Goal: Transaction & Acquisition: Purchase product/service

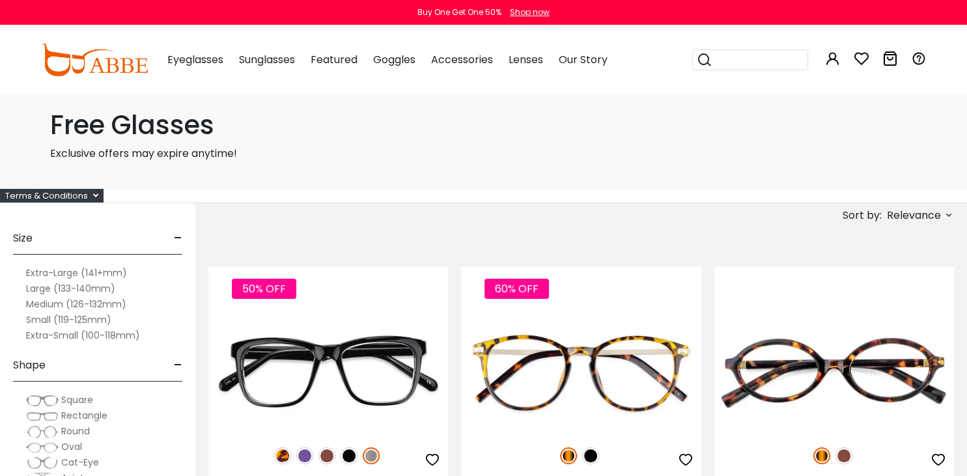
click at [113, 269] on label "Extra-Large (141+mm)" at bounding box center [76, 273] width 101 height 16
click at [69, 272] on label "Extra-Large (141+mm)" at bounding box center [76, 273] width 101 height 16
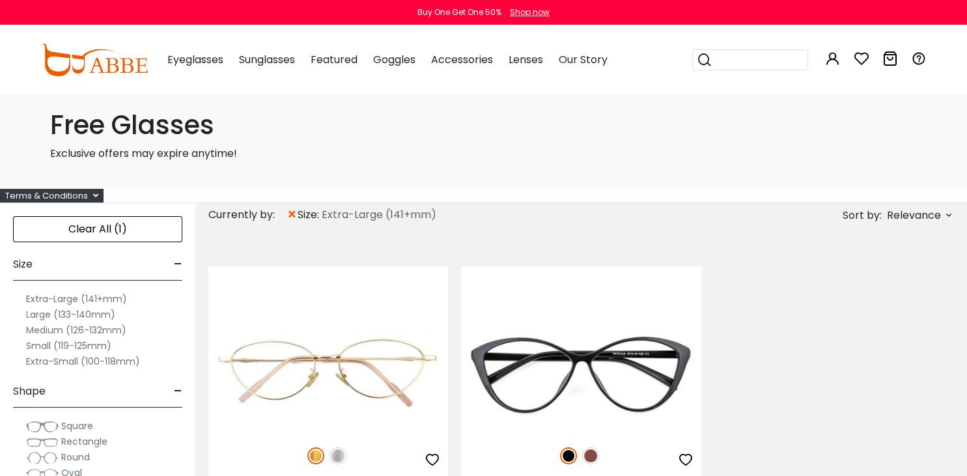
click at [71, 312] on label "Large (133-140mm)" at bounding box center [70, 315] width 89 height 16
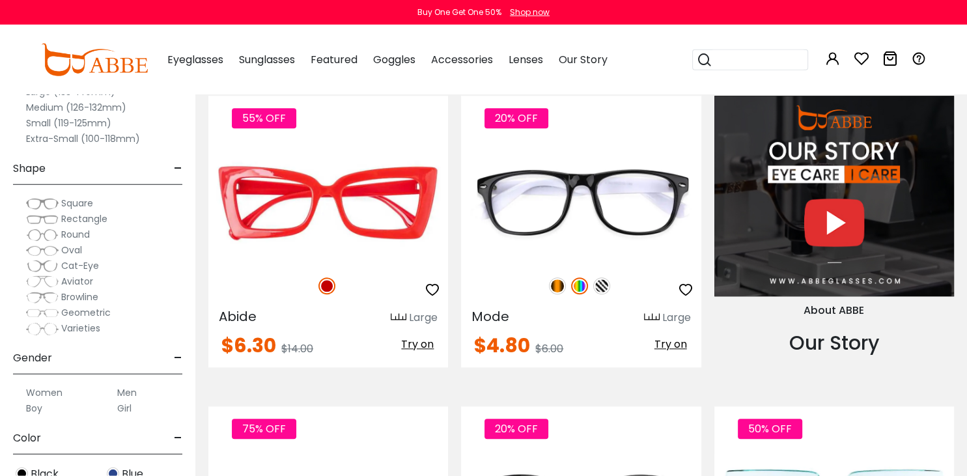
scroll to position [1133, 0]
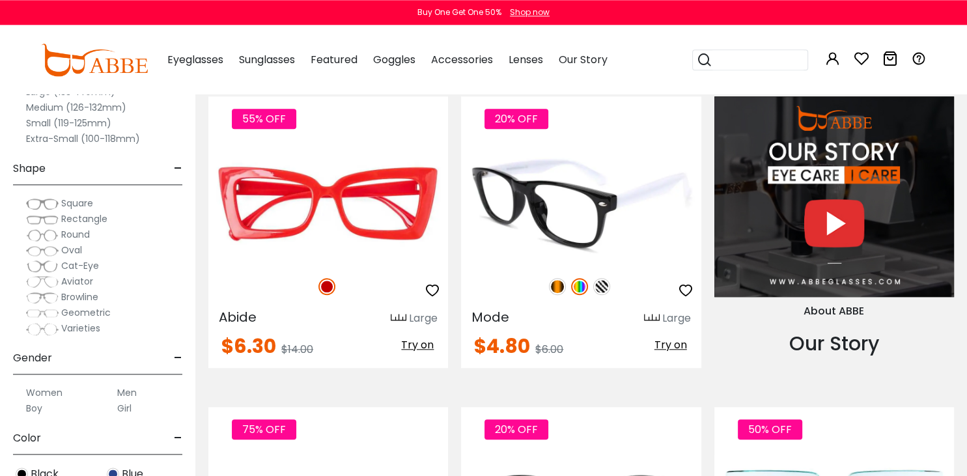
click at [614, 216] on img at bounding box center [581, 203] width 240 height 120
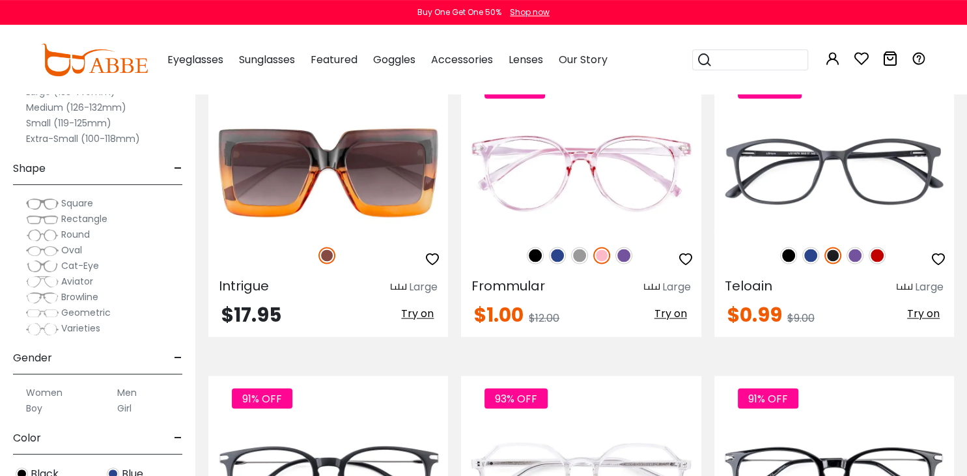
scroll to position [2098, 0]
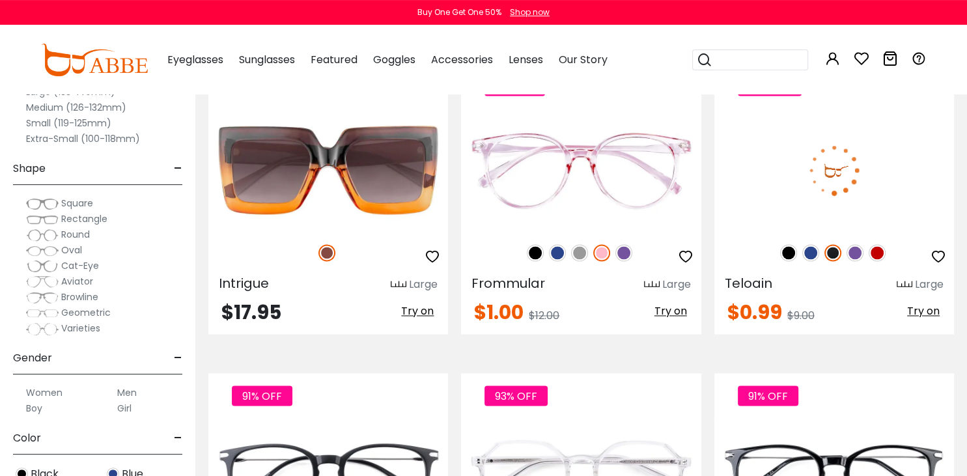
click at [895, 192] on img at bounding box center [835, 170] width 240 height 120
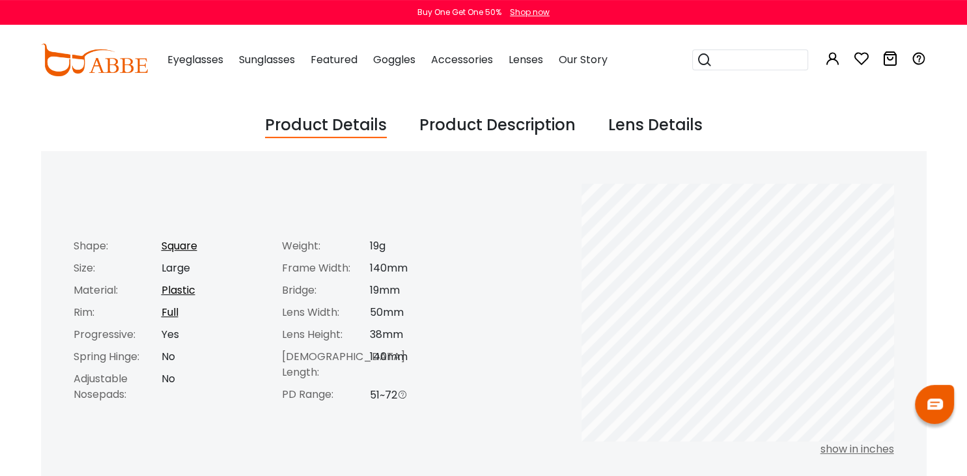
scroll to position [500, 0]
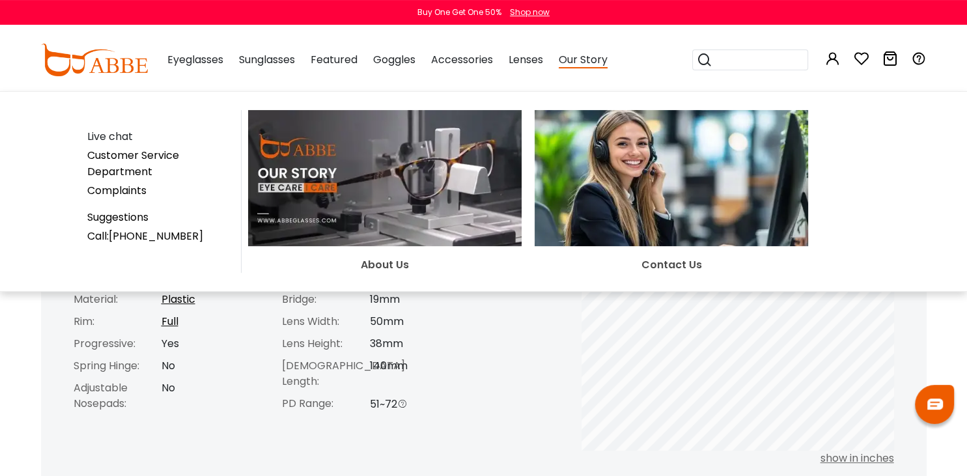
click at [197, 56] on span "Eyeglasses" at bounding box center [195, 59] width 56 height 15
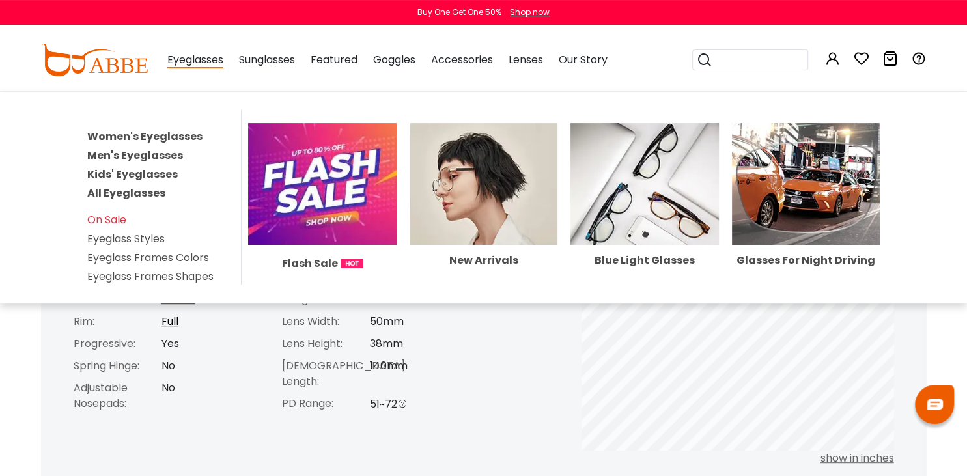
click at [147, 190] on link "All Eyeglasses" at bounding box center [126, 193] width 78 height 15
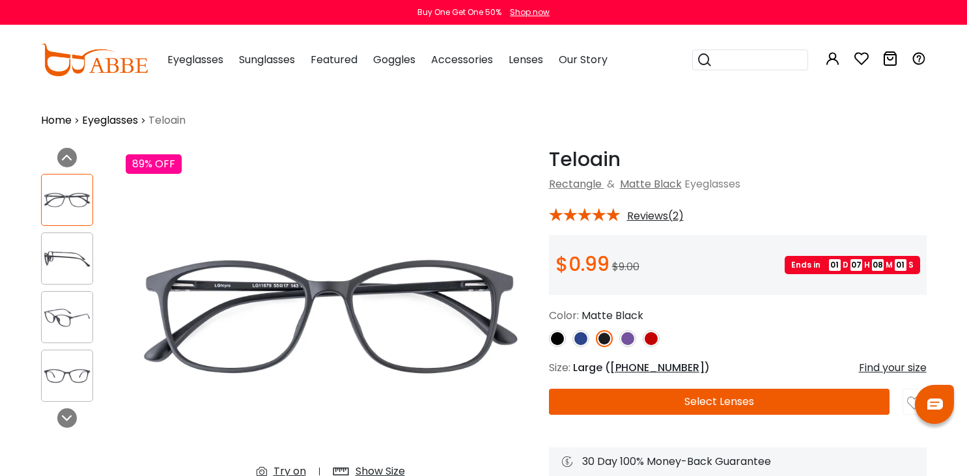
scroll to position [120, 0]
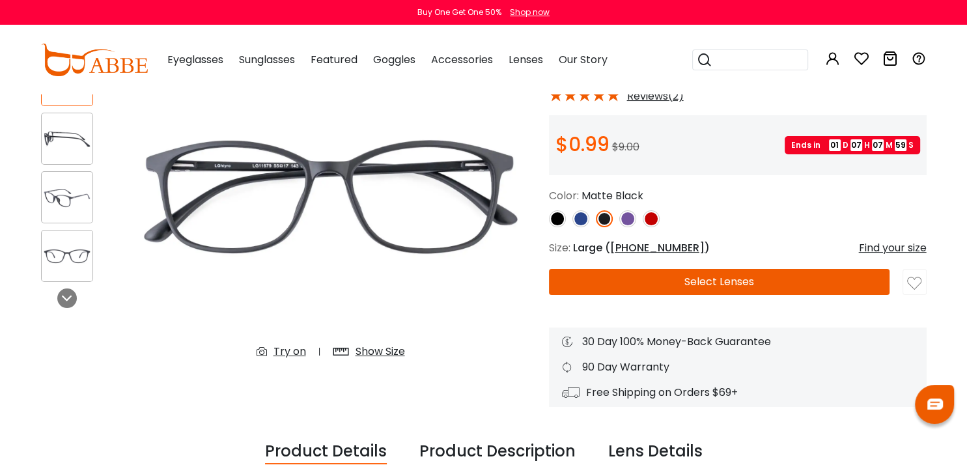
click at [651, 216] on img at bounding box center [651, 218] width 17 height 17
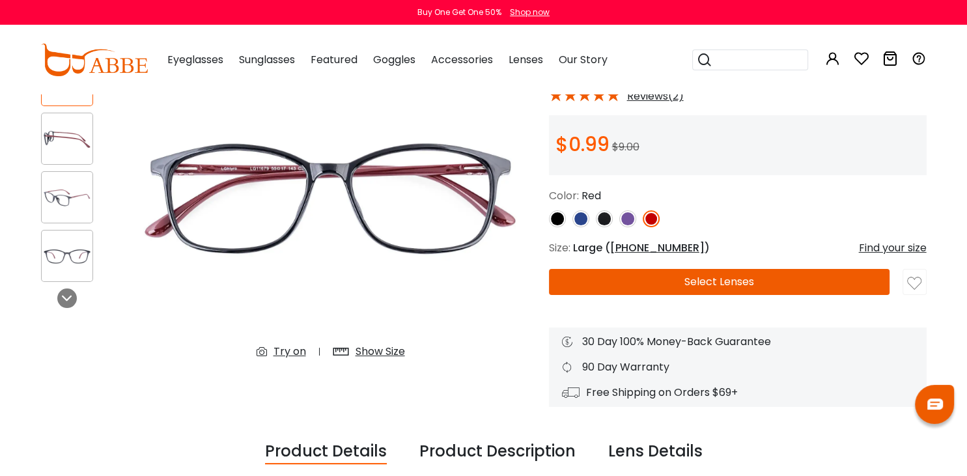
click at [631, 216] on img at bounding box center [627, 218] width 17 height 17
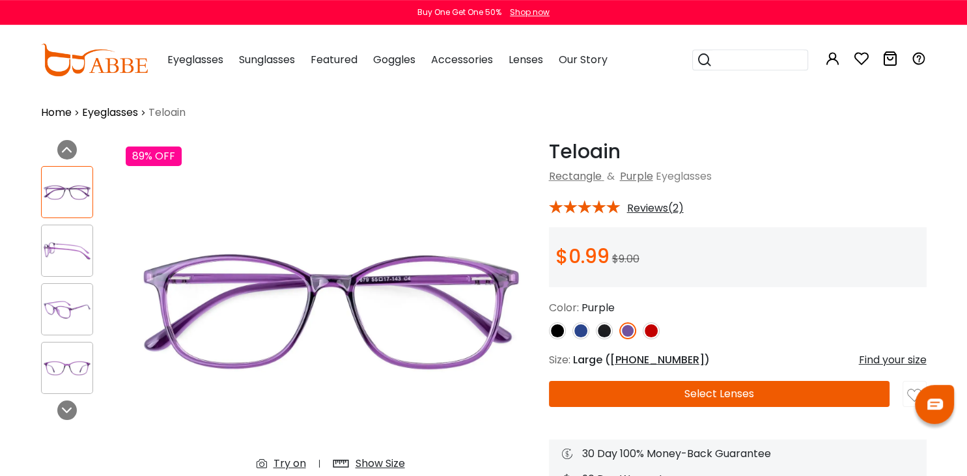
scroll to position [0, 0]
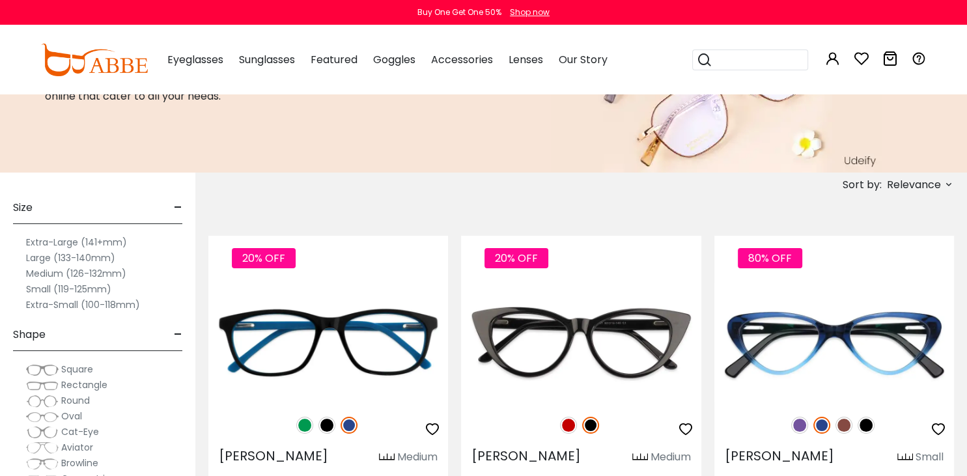
scroll to position [159, 0]
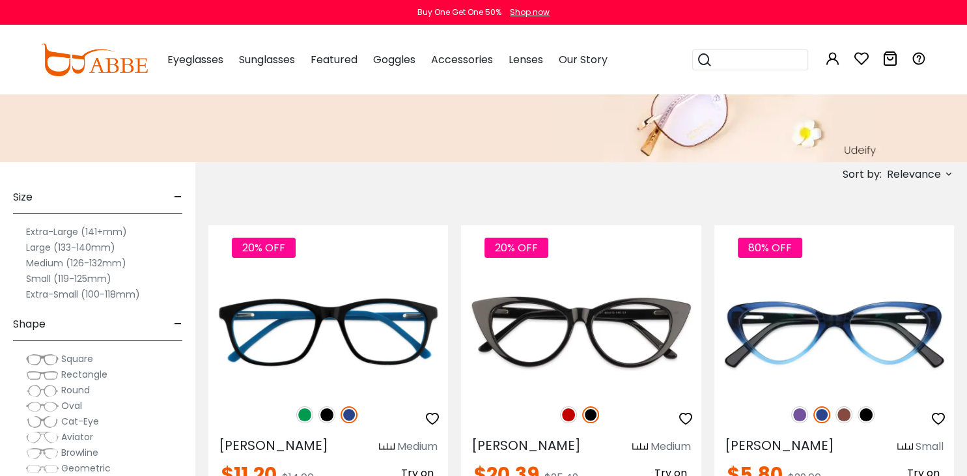
click at [78, 246] on label "Large (133-140mm)" at bounding box center [70, 248] width 89 height 16
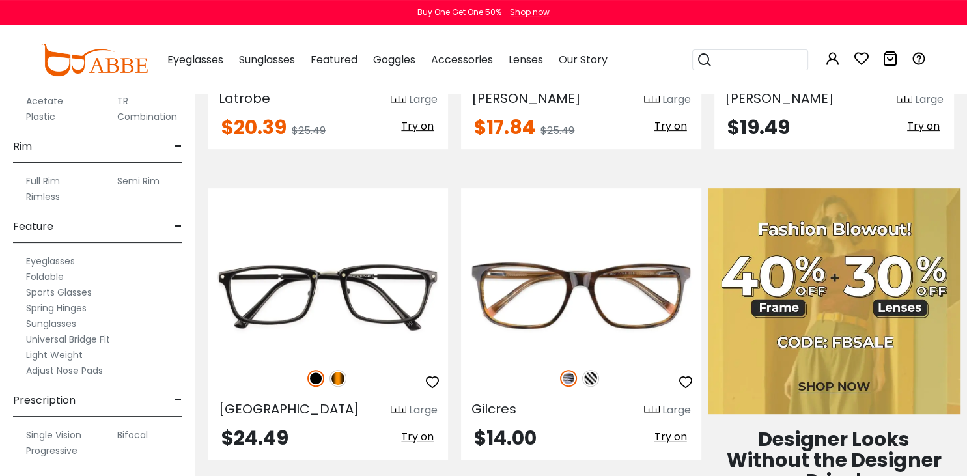
scroll to position [519, 0]
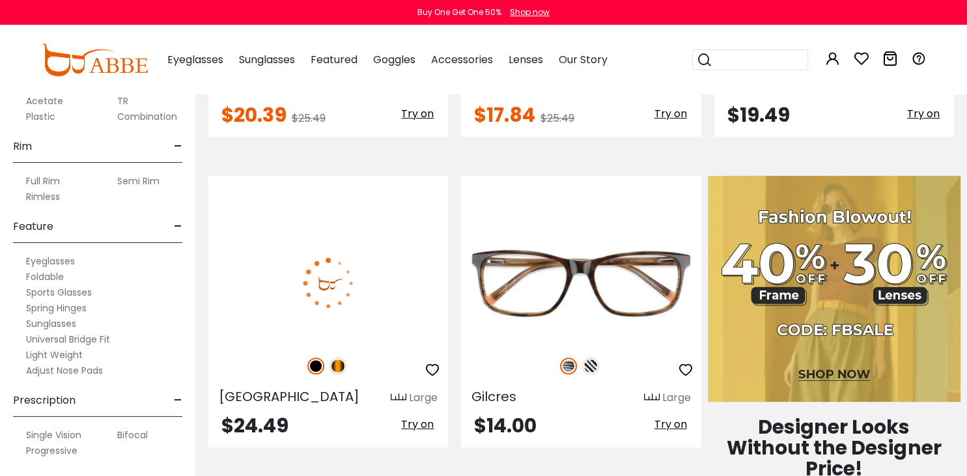
click at [340, 367] on img at bounding box center [338, 366] width 17 height 17
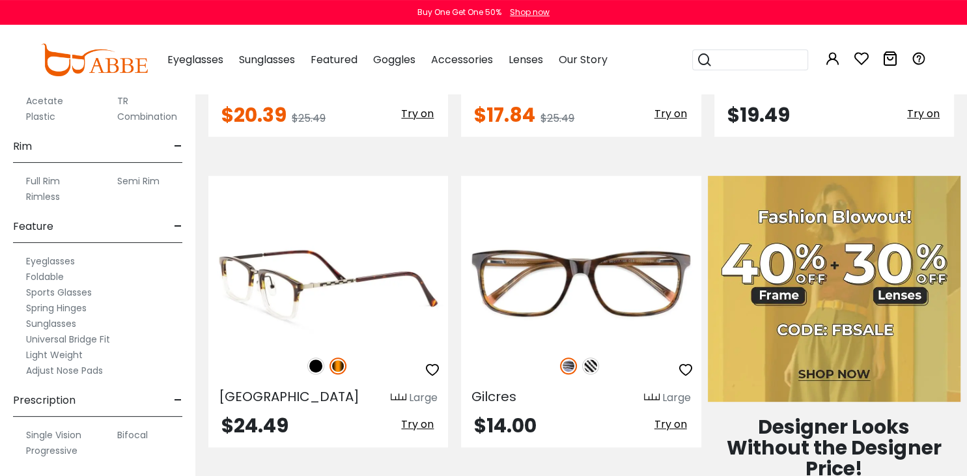
click at [381, 282] on img at bounding box center [328, 283] width 240 height 120
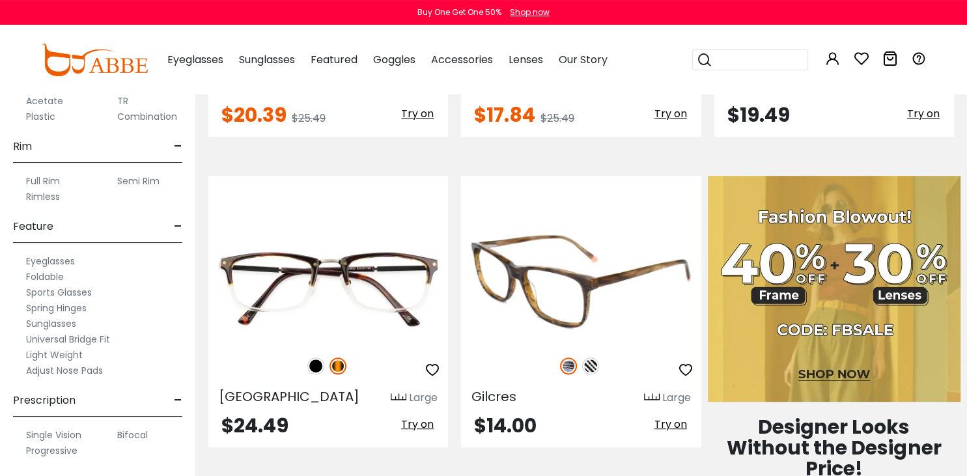
click at [593, 367] on img at bounding box center [590, 366] width 17 height 17
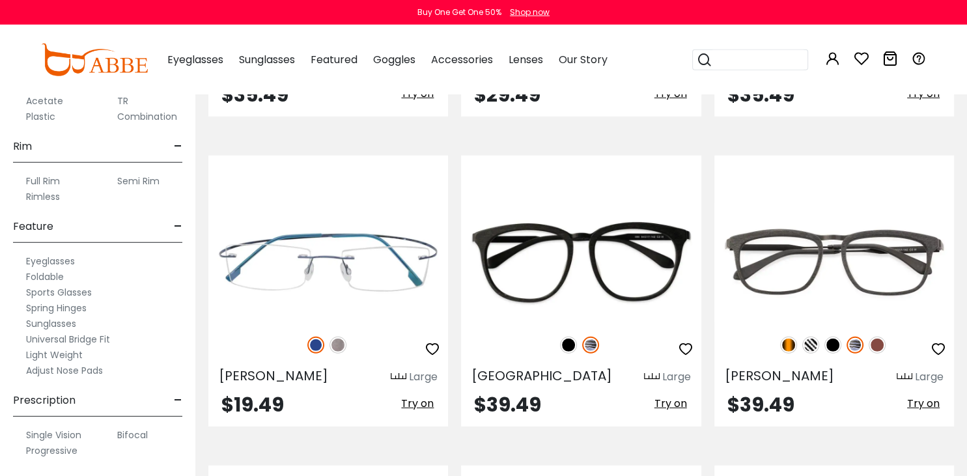
scroll to position [3707, 0]
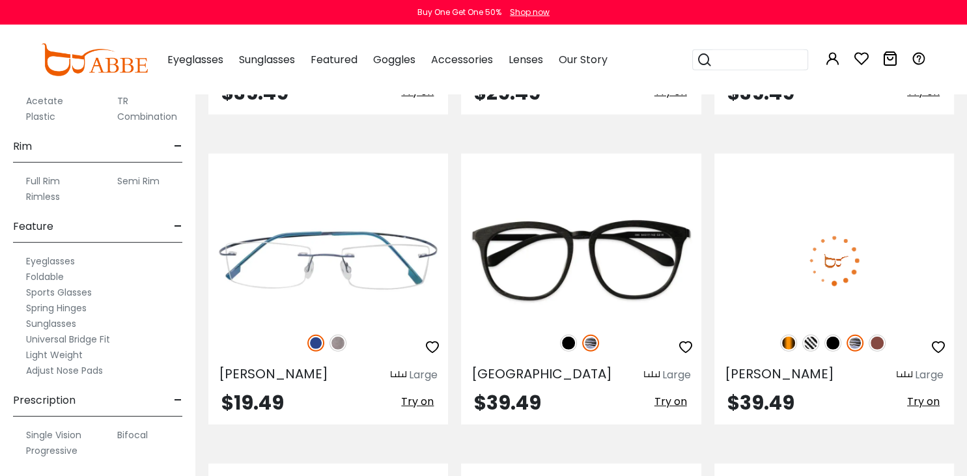
click at [878, 246] on img at bounding box center [835, 261] width 240 height 120
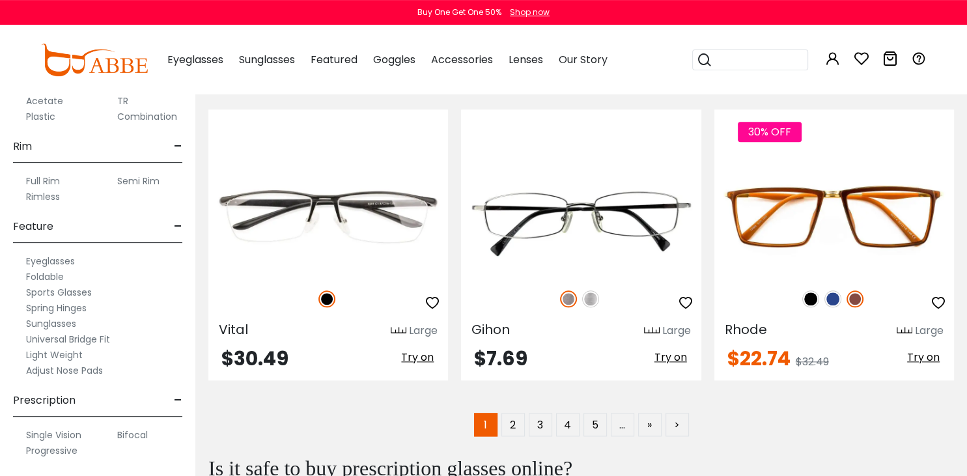
scroll to position [6235, 0]
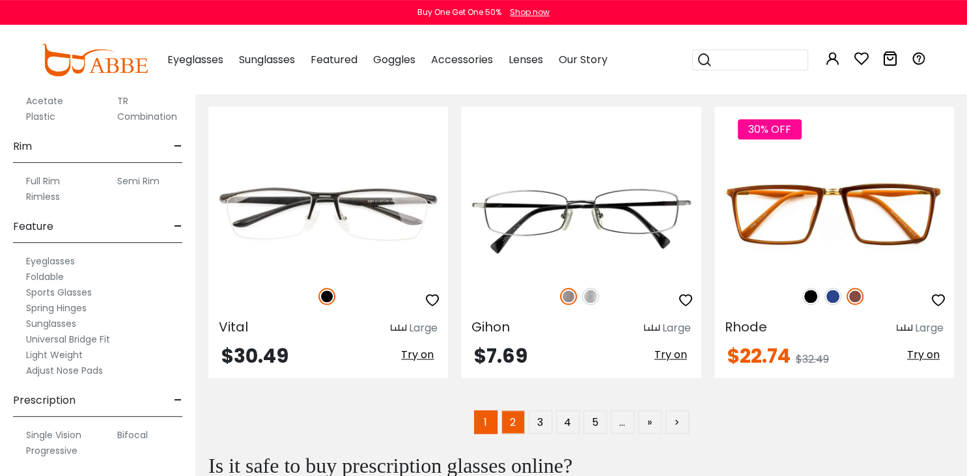
click at [504, 410] on link "2" at bounding box center [513, 421] width 23 height 23
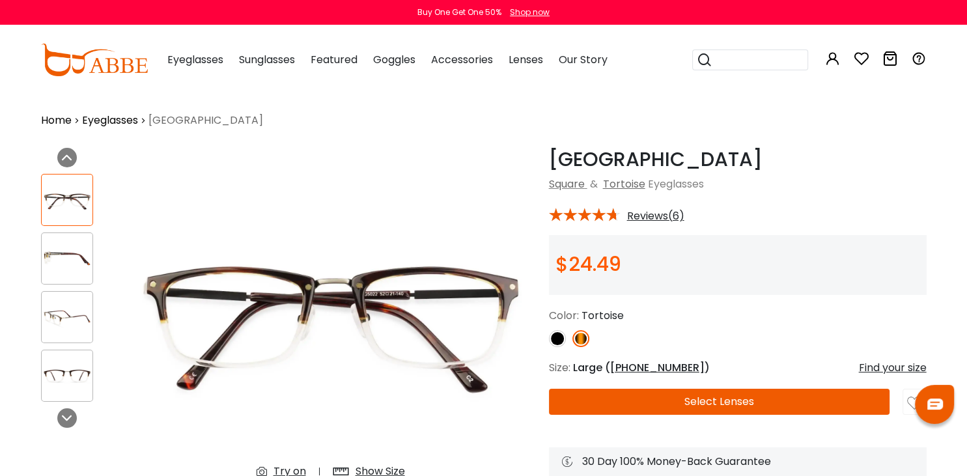
click at [65, 327] on img at bounding box center [67, 317] width 51 height 25
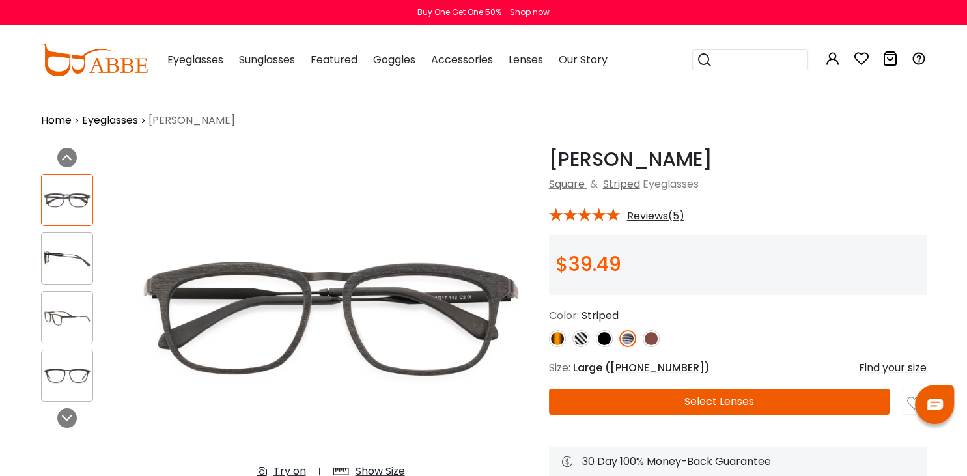
click at [68, 326] on img at bounding box center [67, 317] width 51 height 25
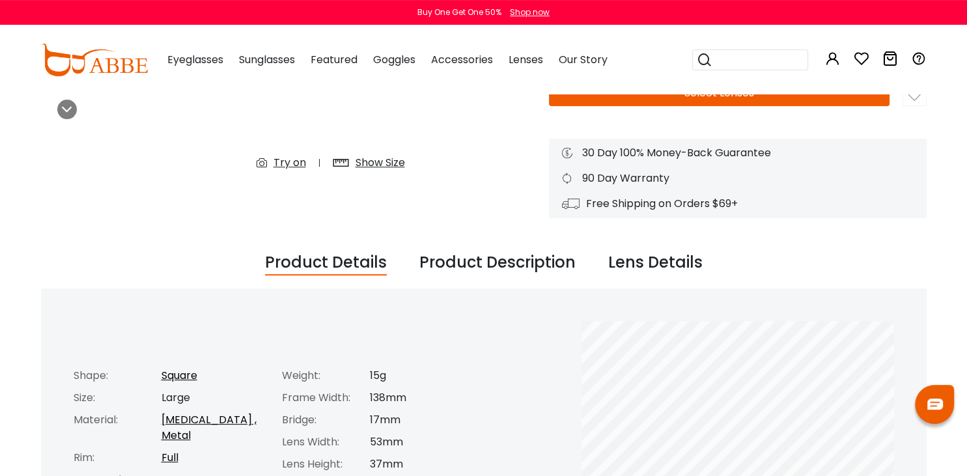
scroll to position [309, 0]
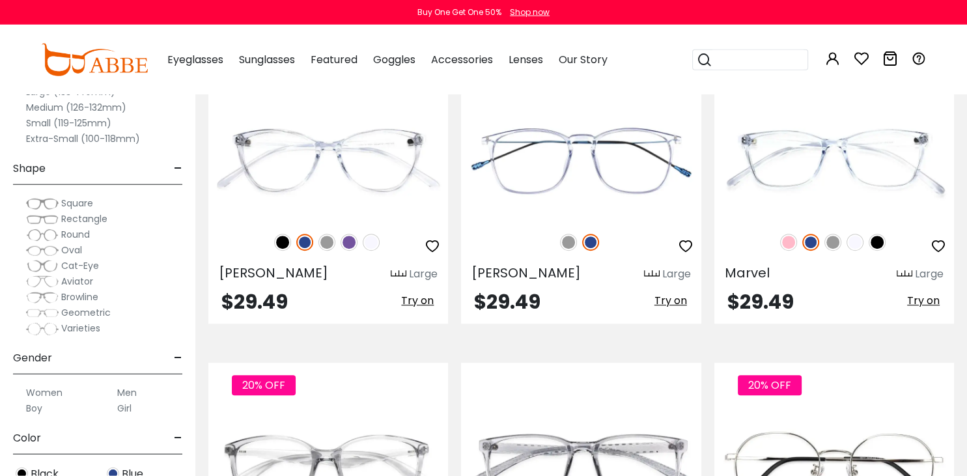
scroll to position [5295, 0]
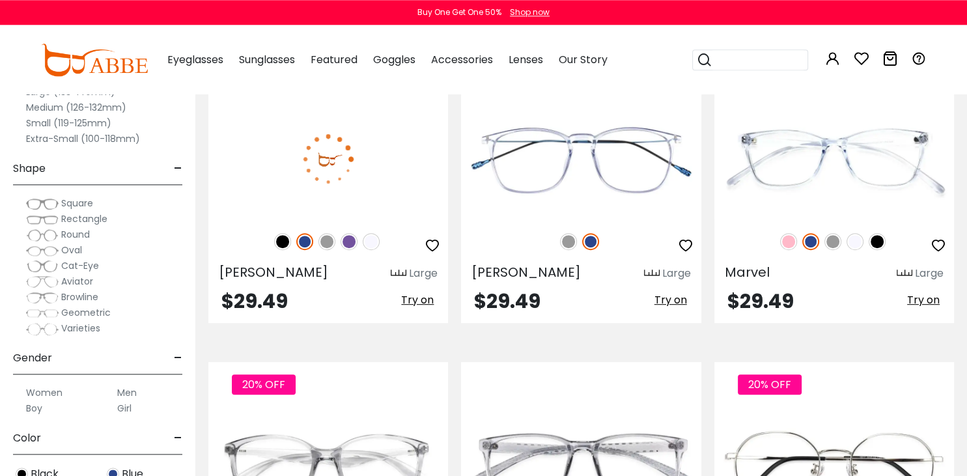
click at [371, 169] on img at bounding box center [328, 159] width 240 height 120
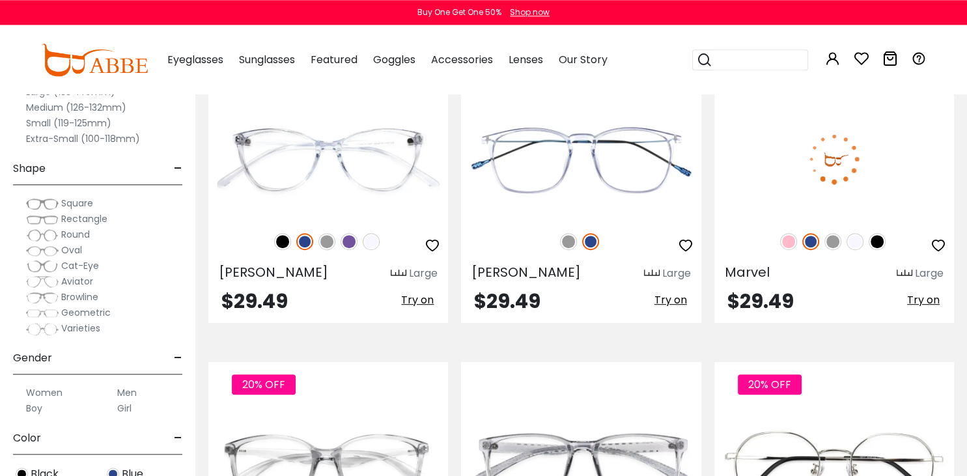
click at [838, 175] on img at bounding box center [835, 159] width 240 height 120
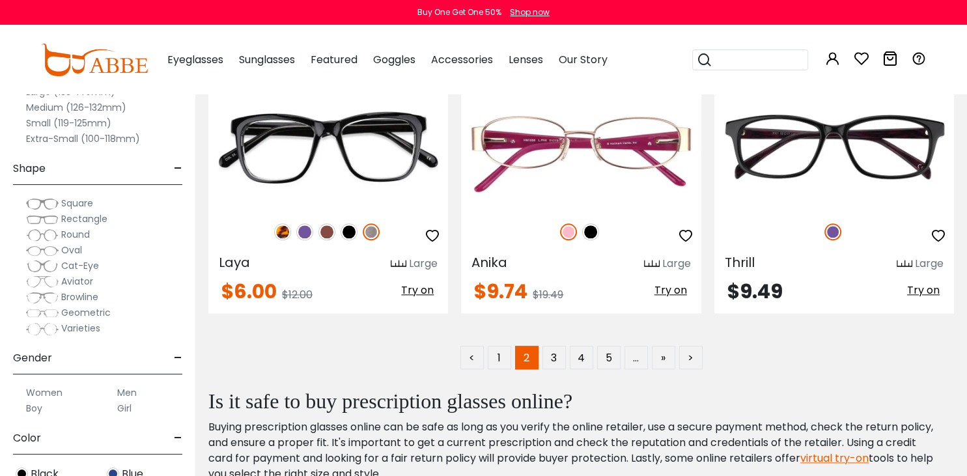
scroll to position [6261, 0]
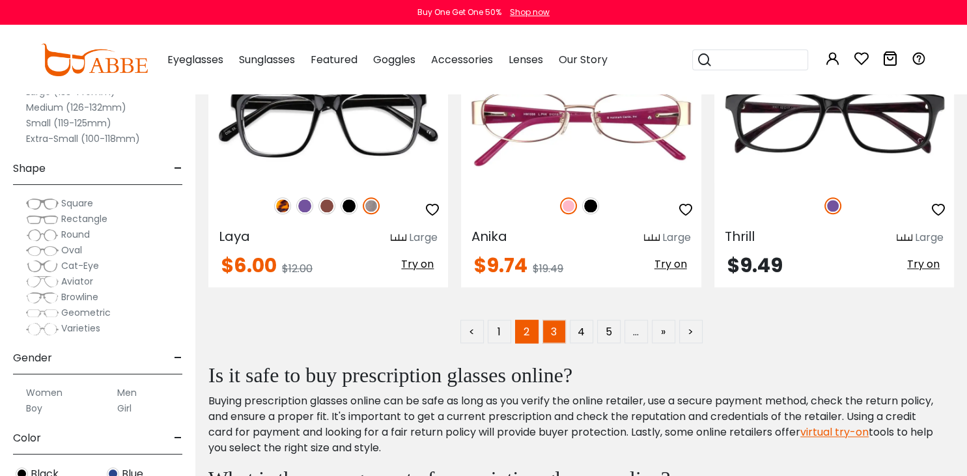
click at [550, 337] on link "3" at bounding box center [554, 331] width 23 height 23
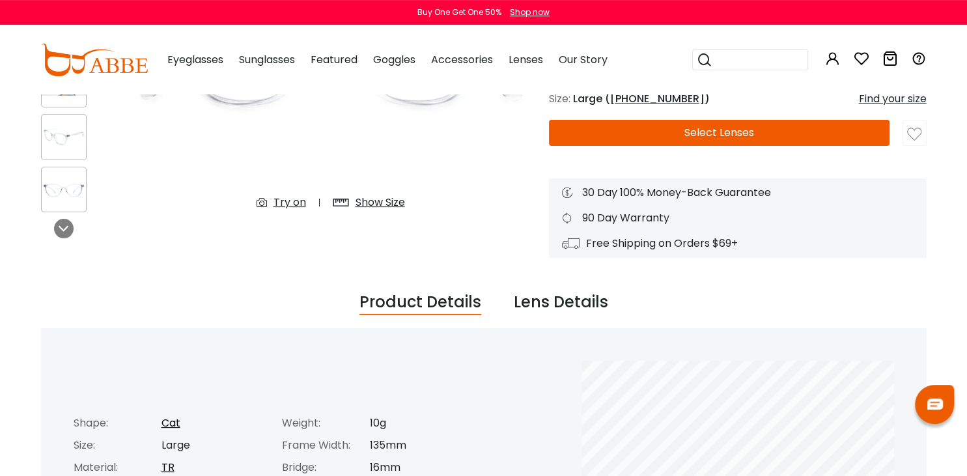
scroll to position [270, 0]
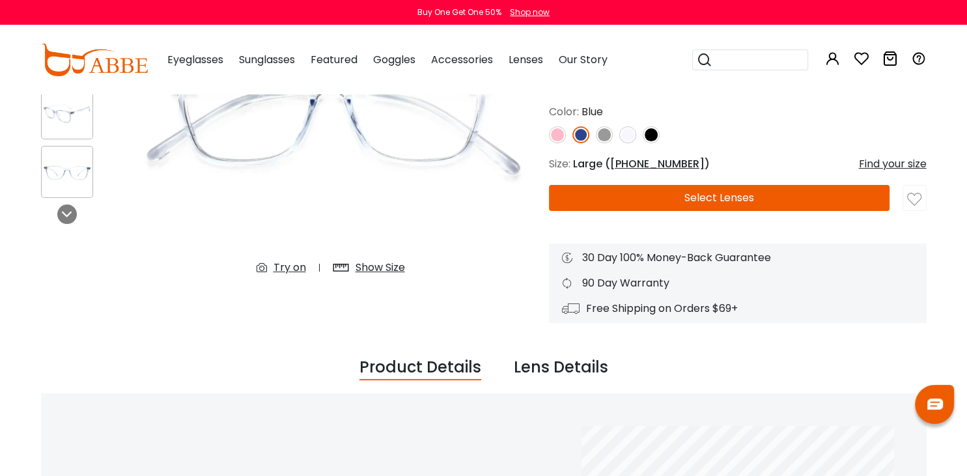
scroll to position [229, 0]
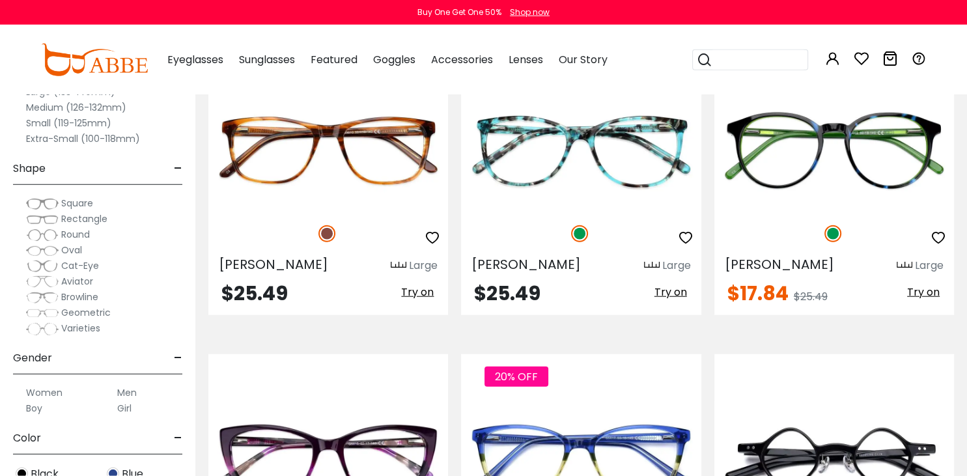
scroll to position [3133, 0]
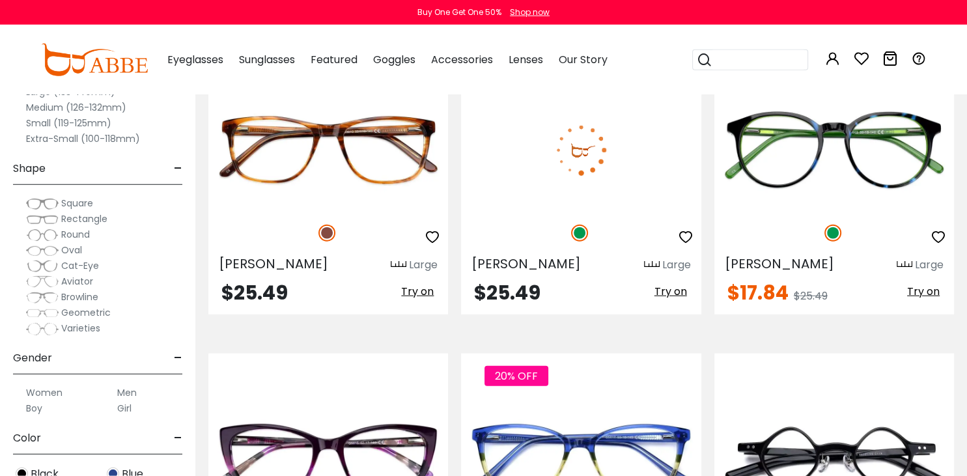
click at [631, 157] on img at bounding box center [581, 151] width 240 height 120
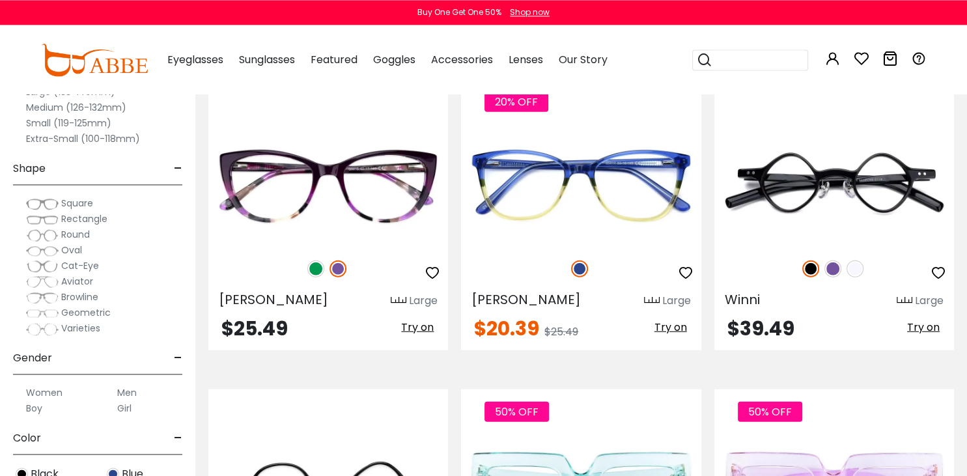
scroll to position [3419, 0]
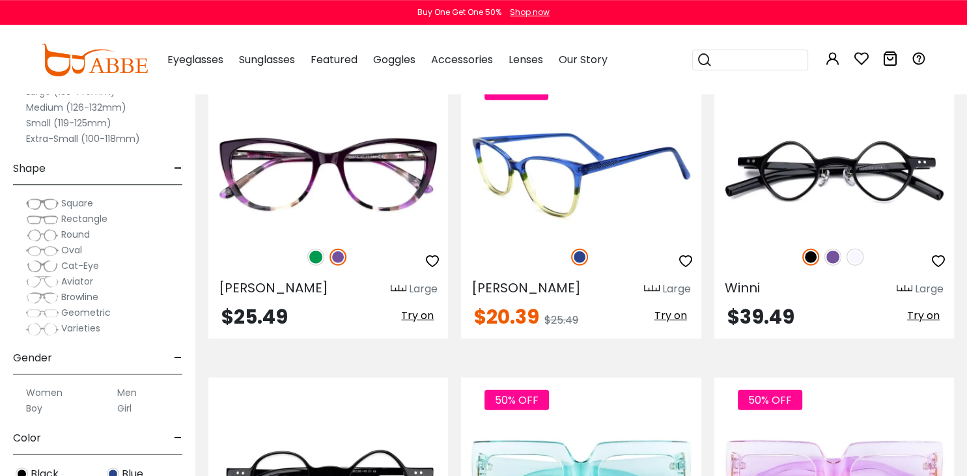
click at [611, 179] on img at bounding box center [581, 175] width 240 height 120
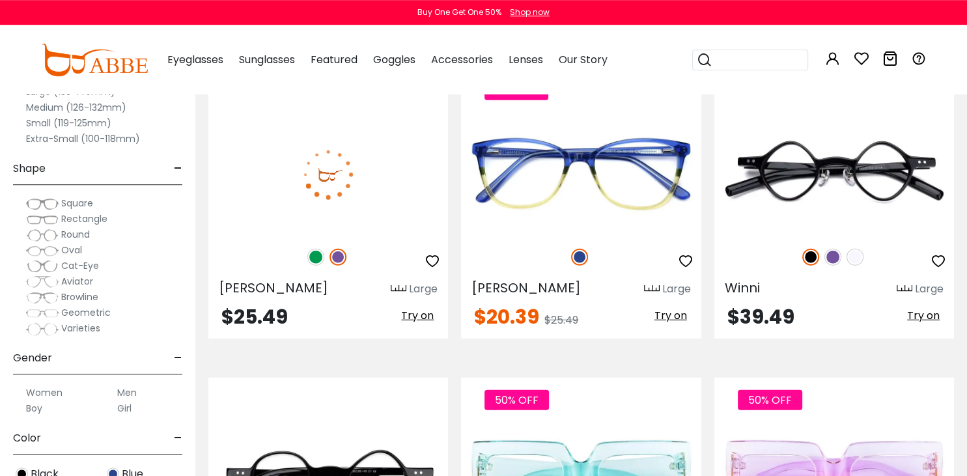
click at [308, 257] on img at bounding box center [315, 257] width 17 height 17
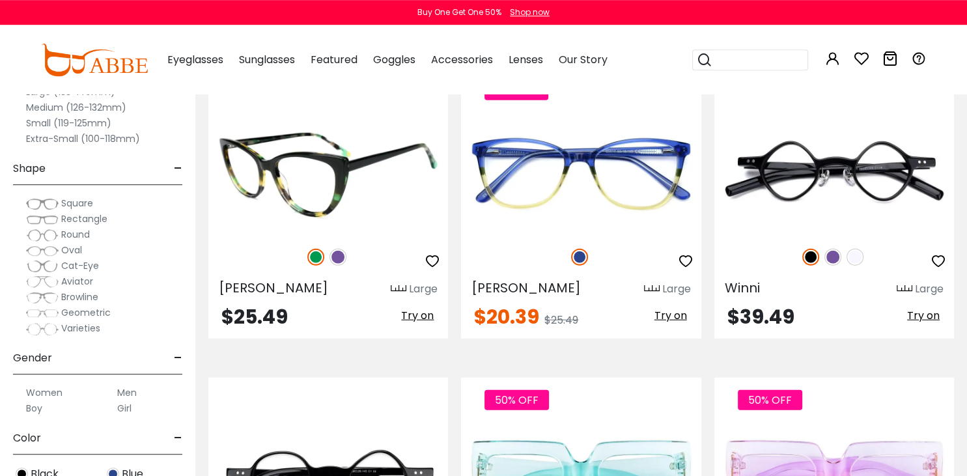
click at [353, 199] on img at bounding box center [328, 175] width 240 height 120
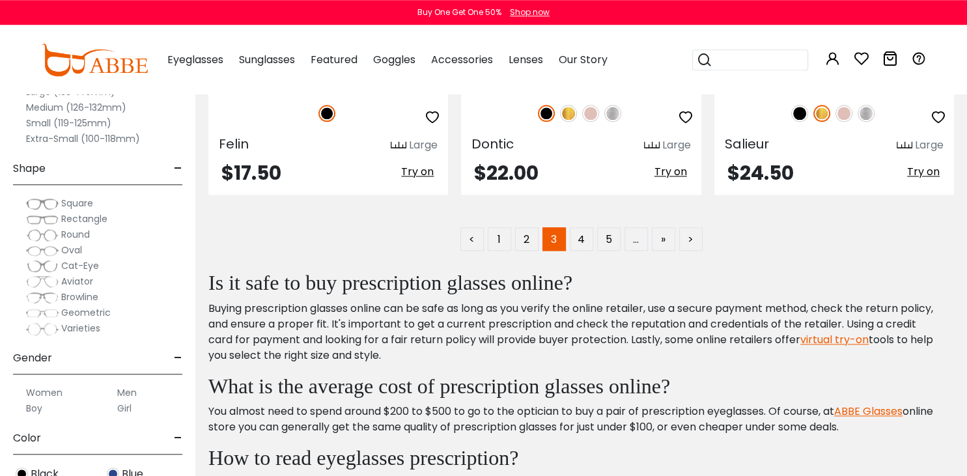
scroll to position [6356, 0]
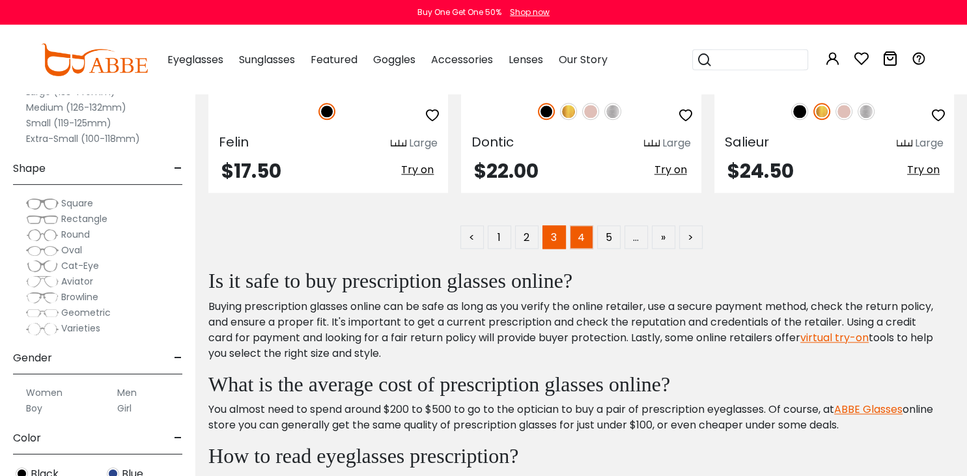
click at [579, 240] on link "4" at bounding box center [581, 236] width 23 height 23
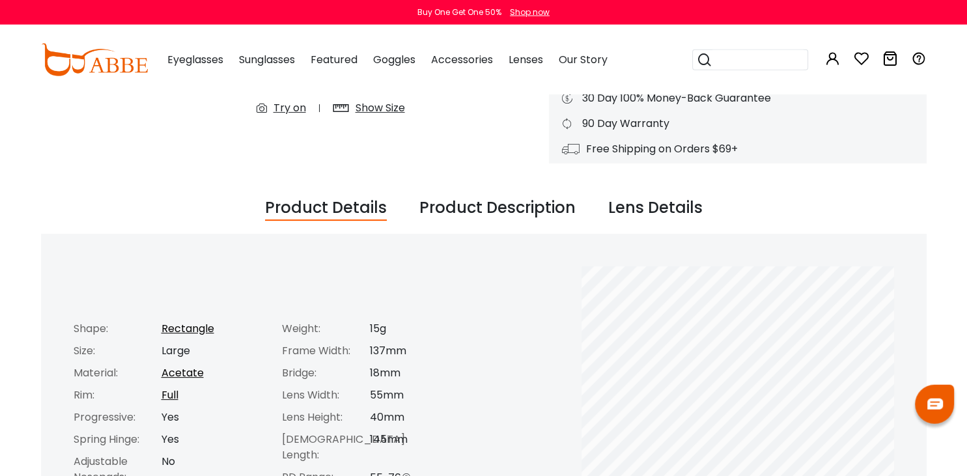
scroll to position [364, 0]
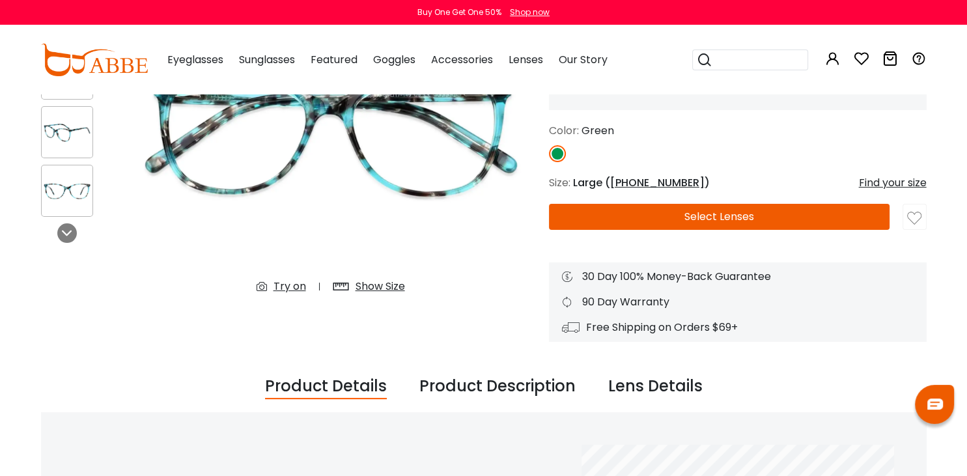
scroll to position [206, 0]
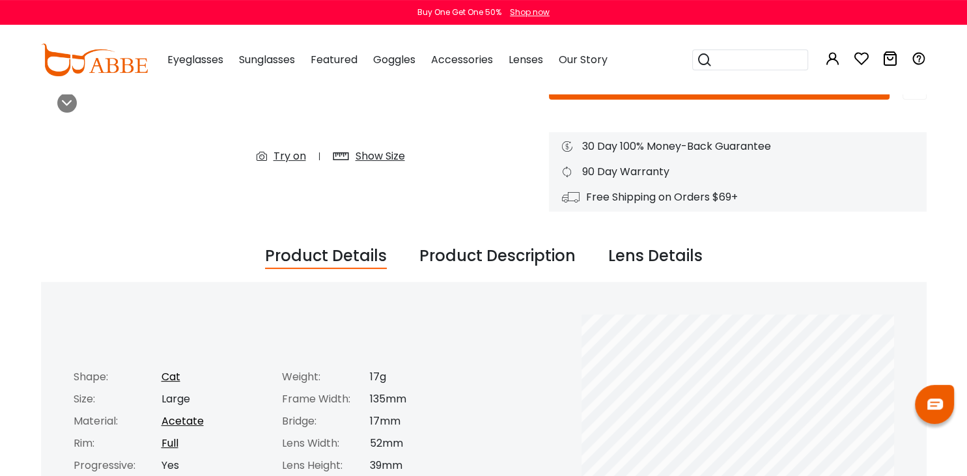
scroll to position [318, 0]
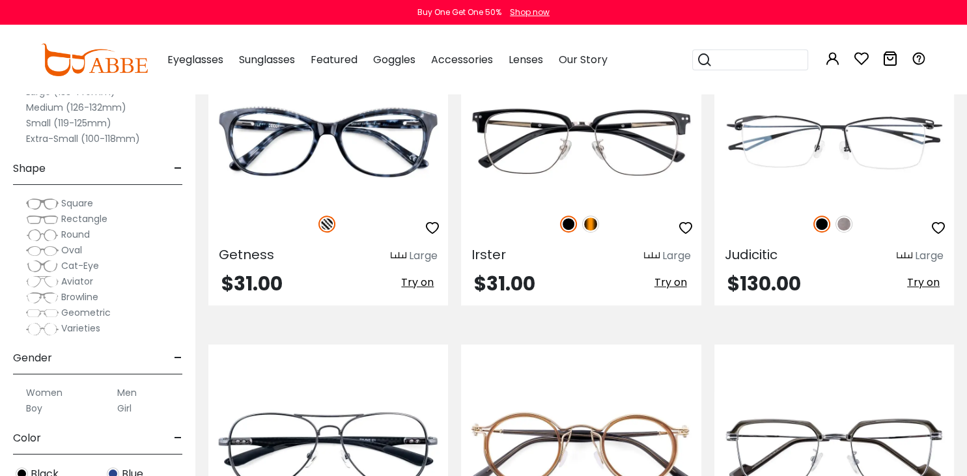
scroll to position [5317, 0]
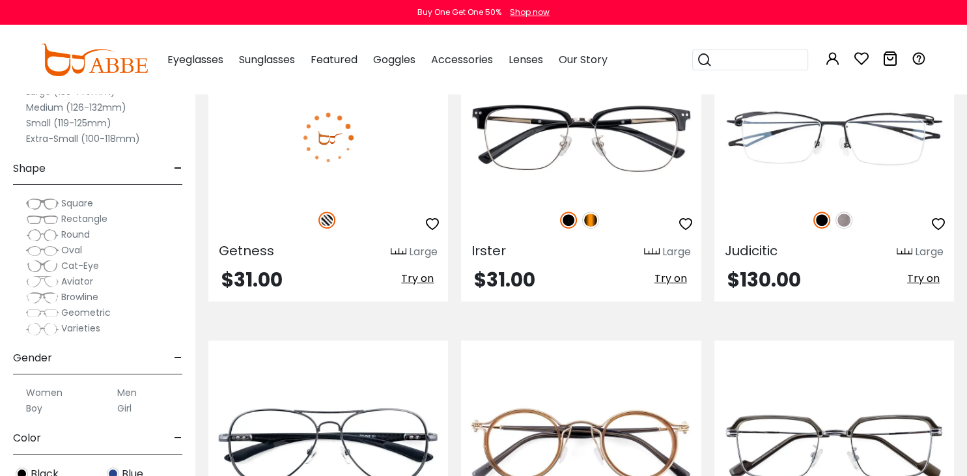
click at [374, 157] on img at bounding box center [328, 138] width 240 height 120
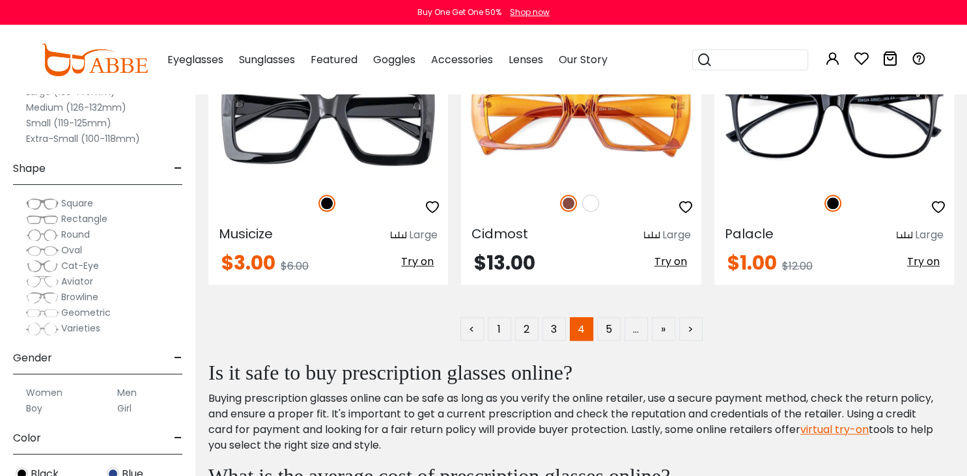
scroll to position [6266, 0]
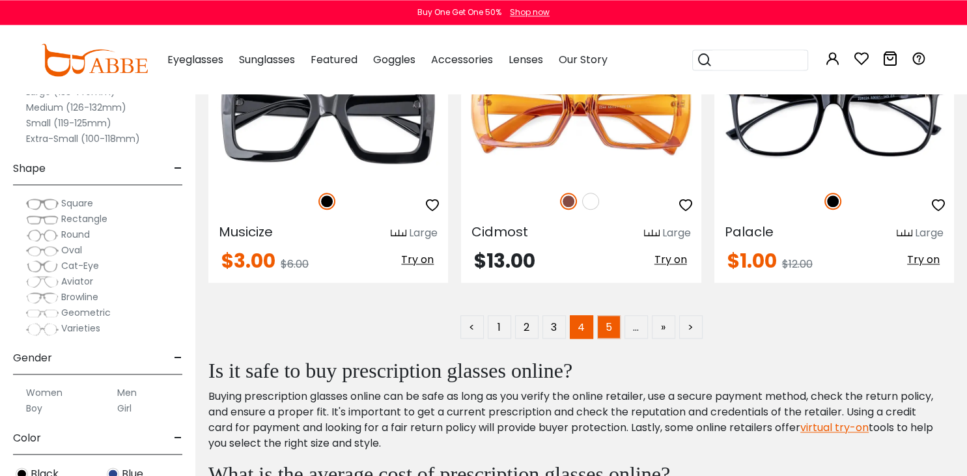
click at [608, 334] on link "5" at bounding box center [608, 326] width 23 height 23
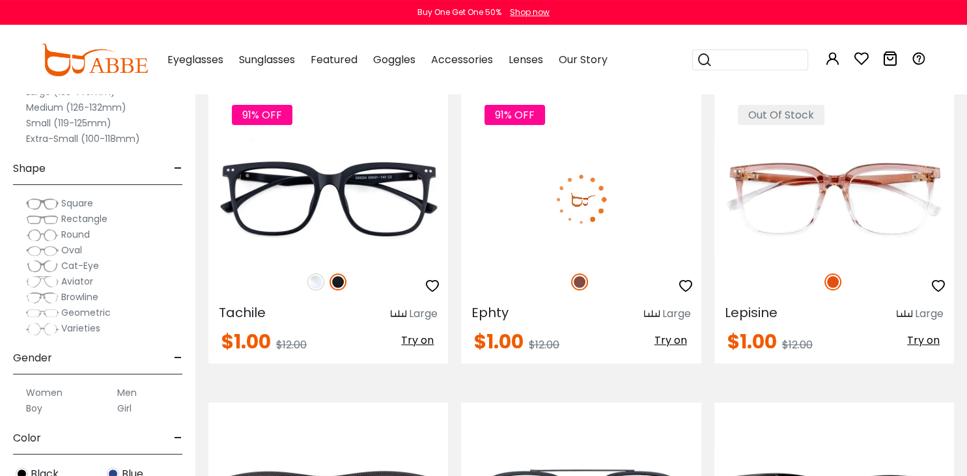
scroll to position [293, 0]
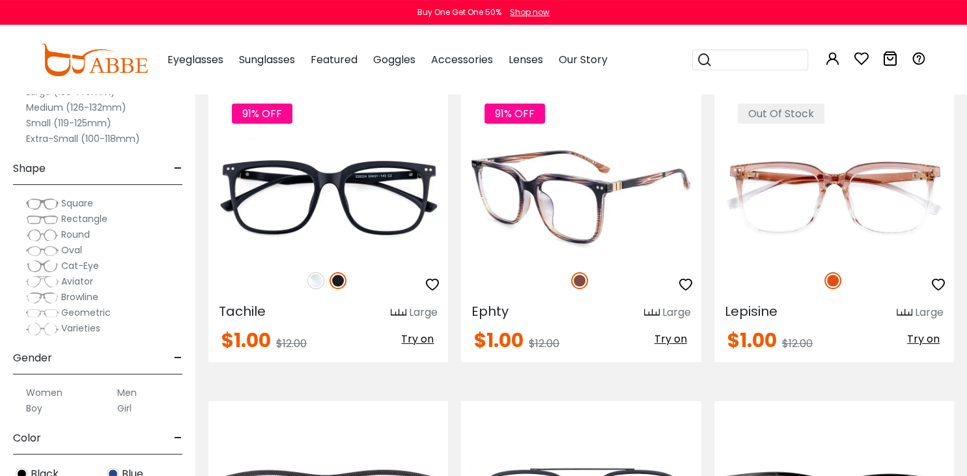
click at [633, 209] on img at bounding box center [581, 198] width 240 height 120
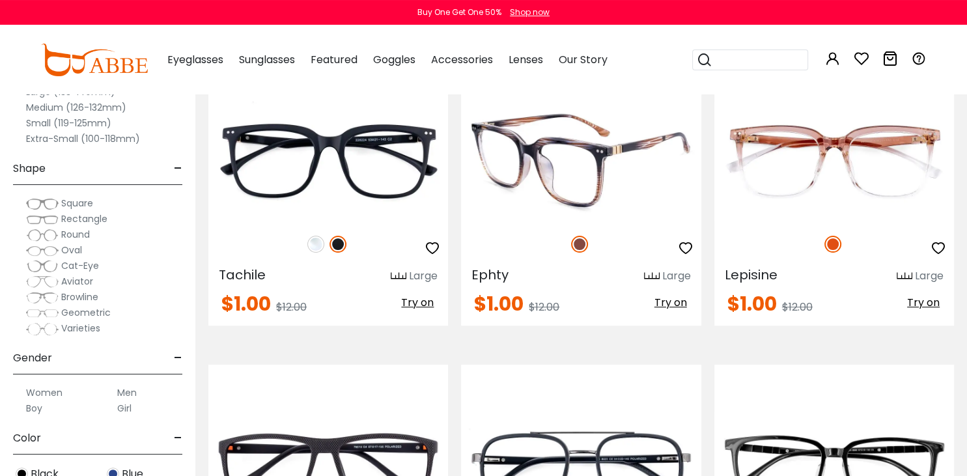
scroll to position [329, 0]
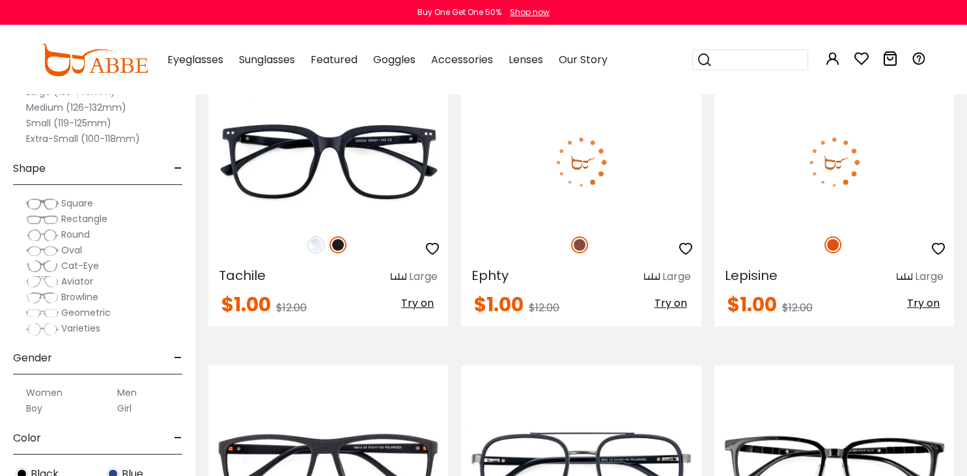
click at [831, 182] on img at bounding box center [835, 162] width 240 height 120
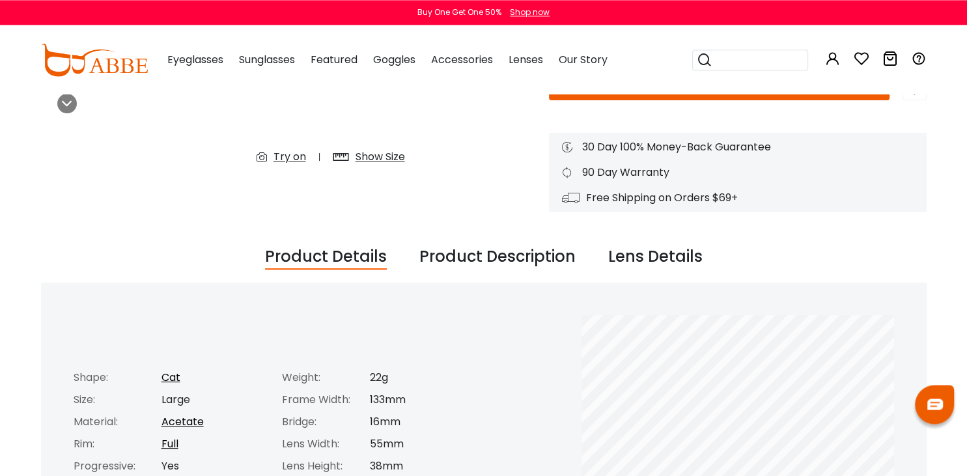
scroll to position [317, 0]
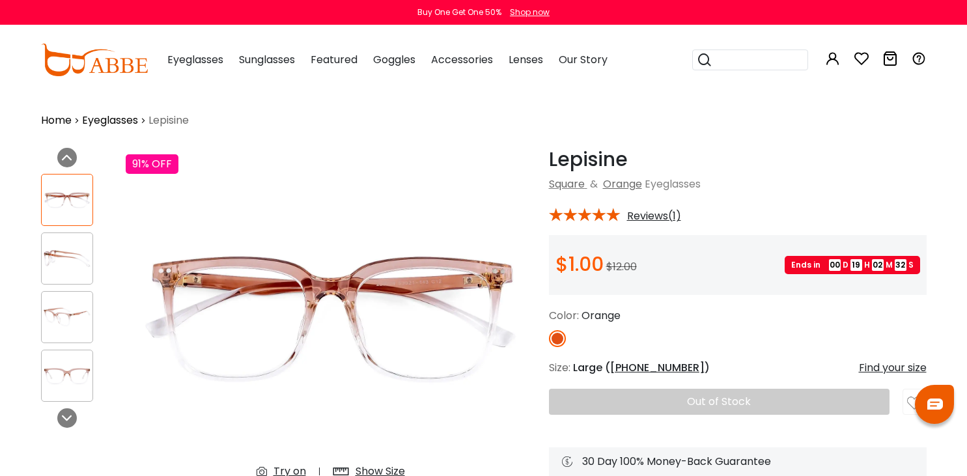
scroll to position [38, 0]
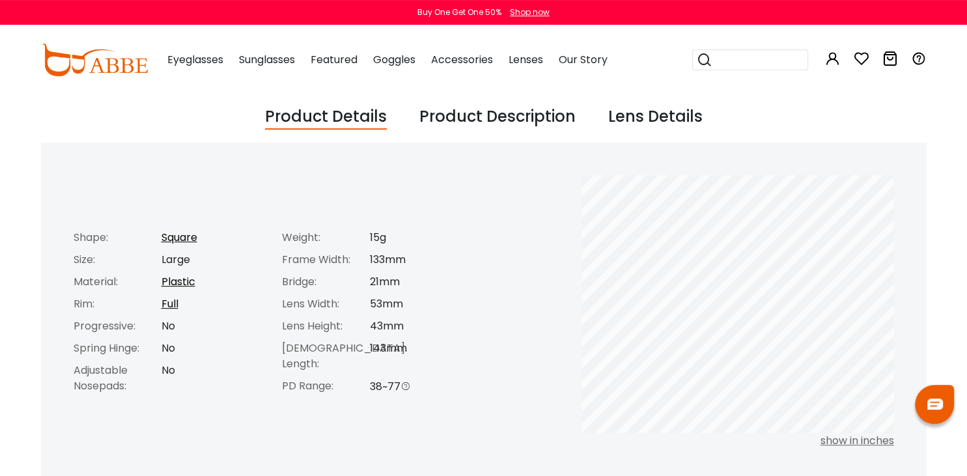
scroll to position [456, 0]
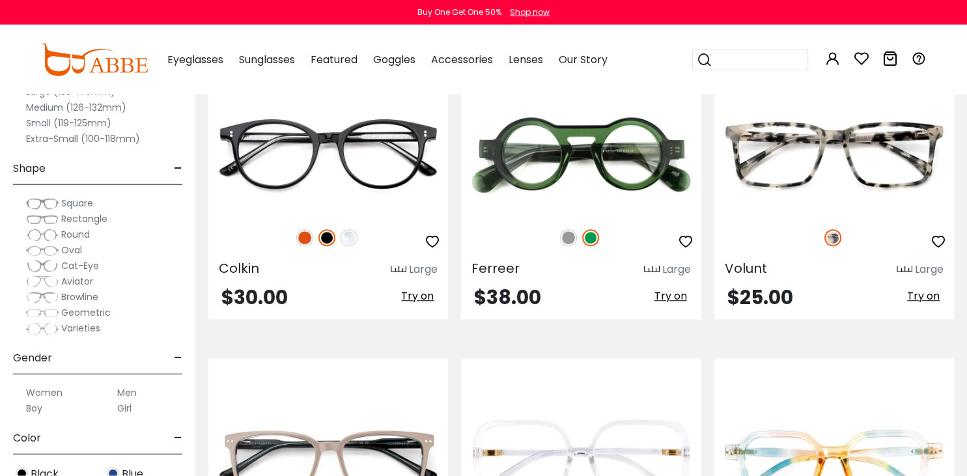
scroll to position [963, 0]
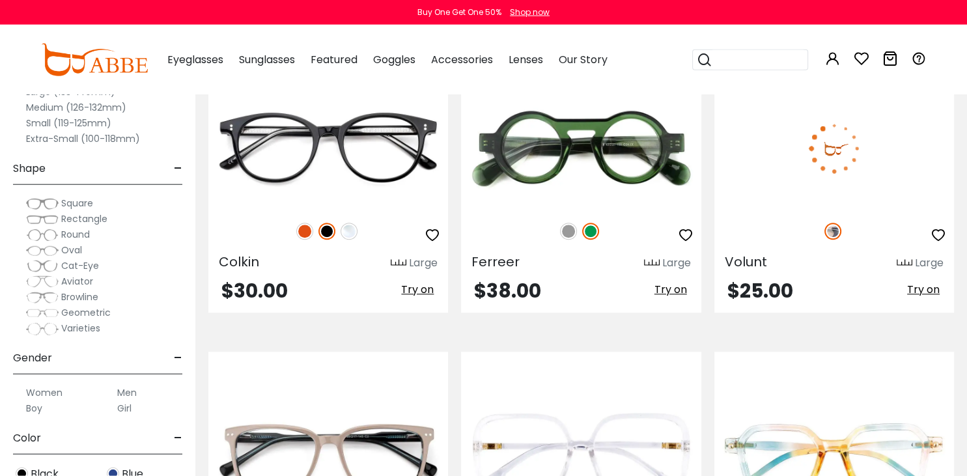
click at [875, 164] on img at bounding box center [835, 149] width 240 height 120
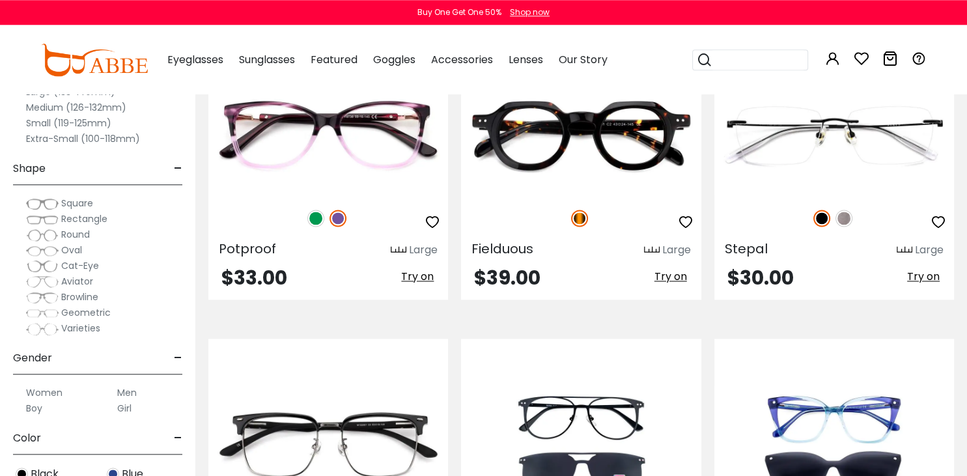
scroll to position [1907, 0]
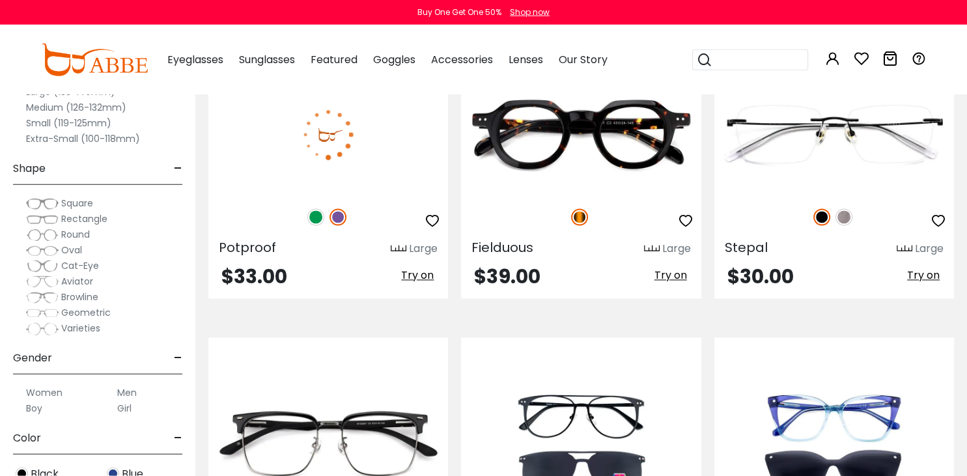
click at [378, 134] on img at bounding box center [328, 135] width 240 height 120
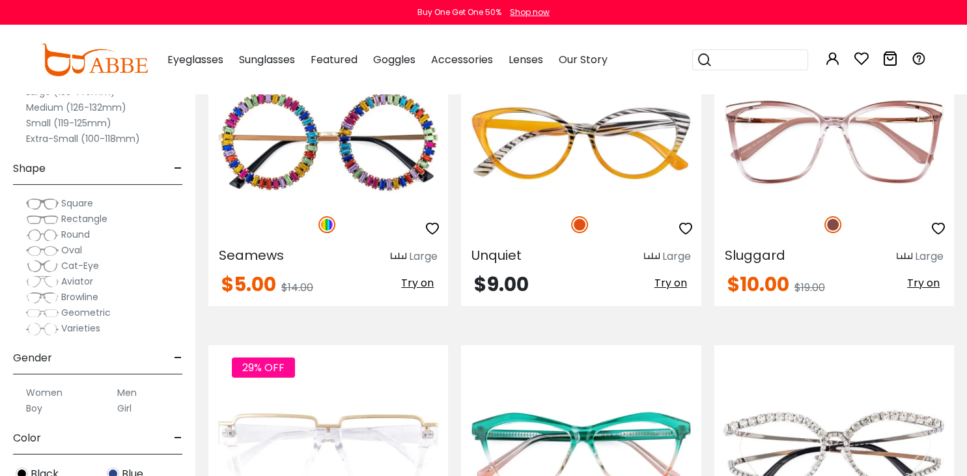
scroll to position [5003, 0]
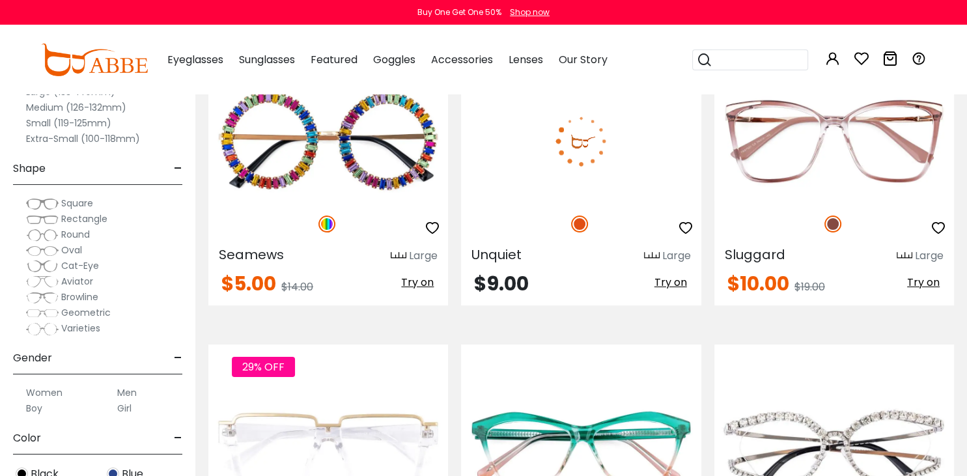
click at [640, 155] on img at bounding box center [581, 141] width 240 height 120
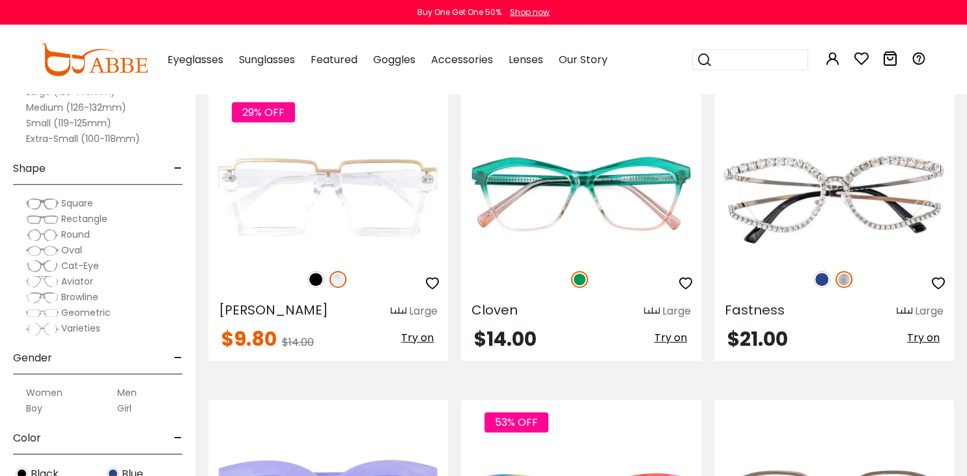
scroll to position [5258, 0]
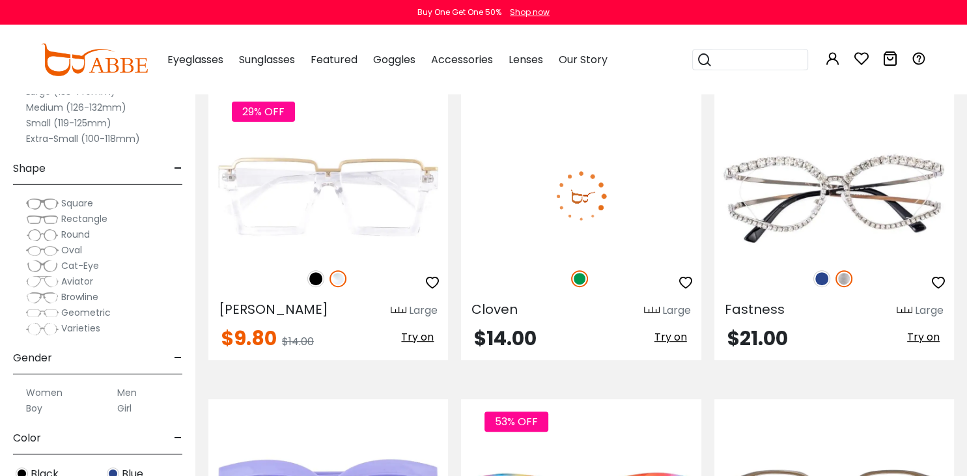
click at [640, 225] on img at bounding box center [581, 196] width 240 height 120
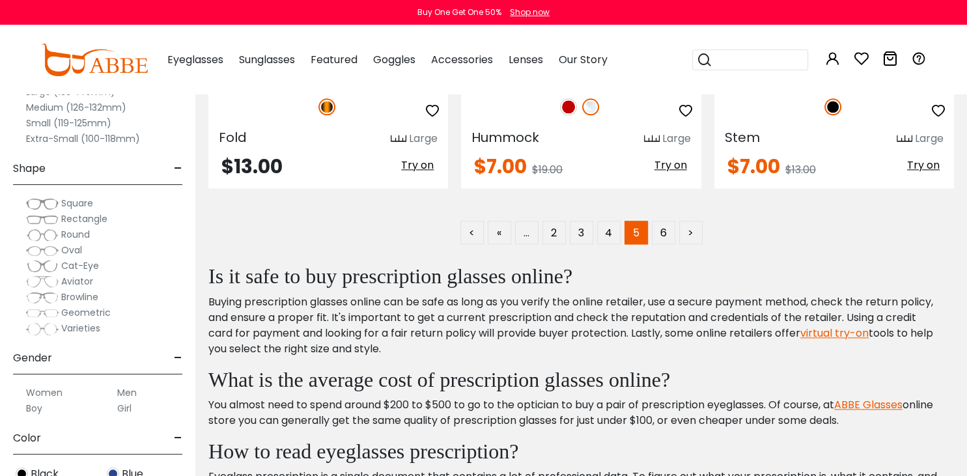
scroll to position [6339, 0]
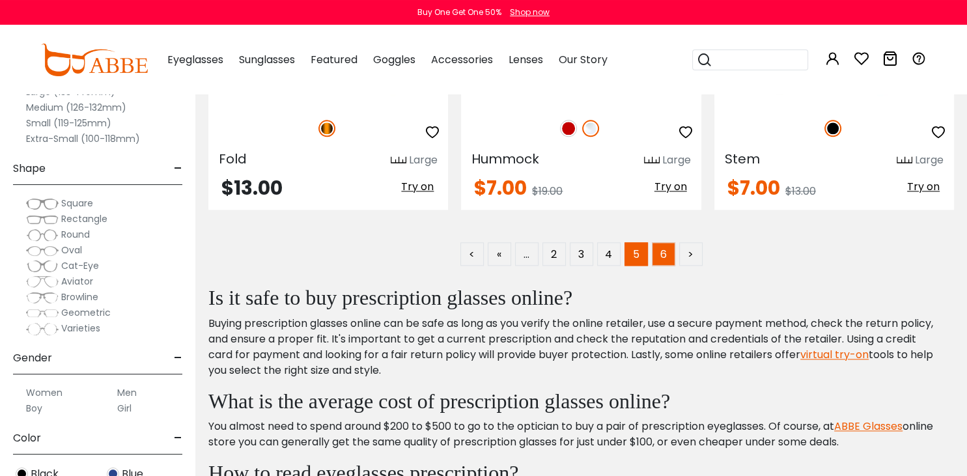
click at [663, 262] on link "6" at bounding box center [663, 253] width 23 height 23
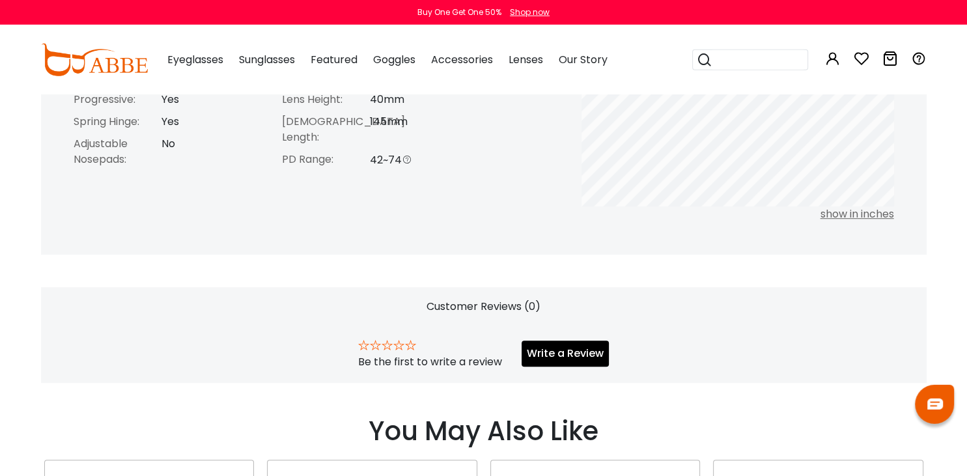
scroll to position [682, 0]
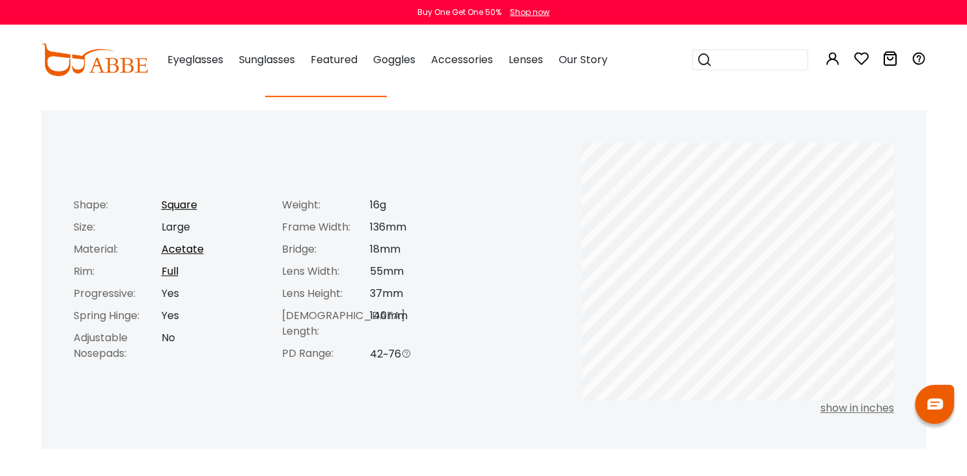
scroll to position [488, 0]
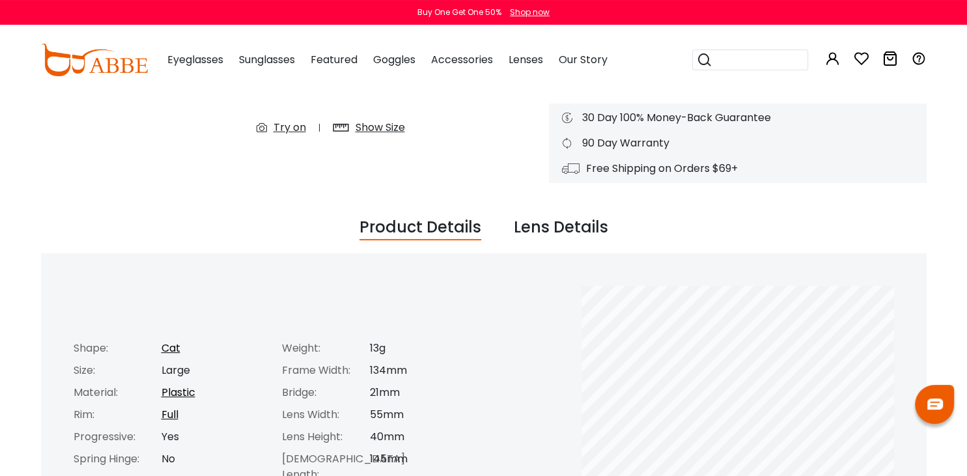
scroll to position [344, 0]
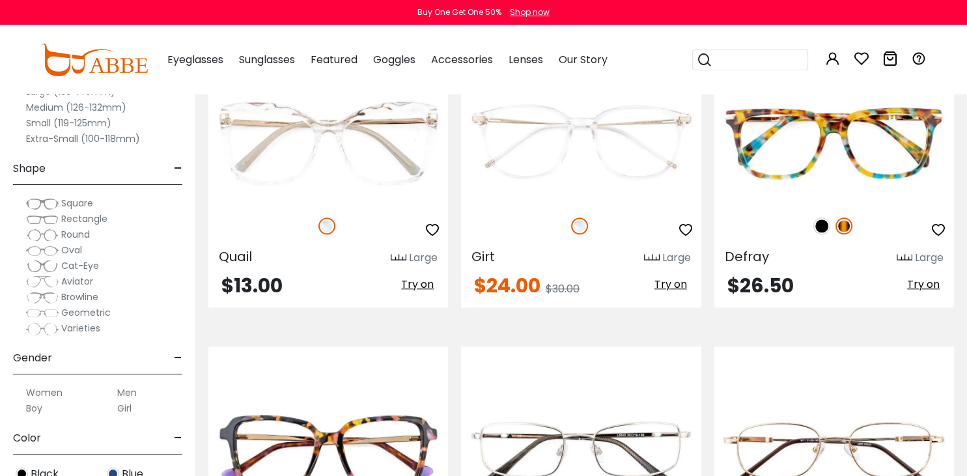
scroll to position [1281, 0]
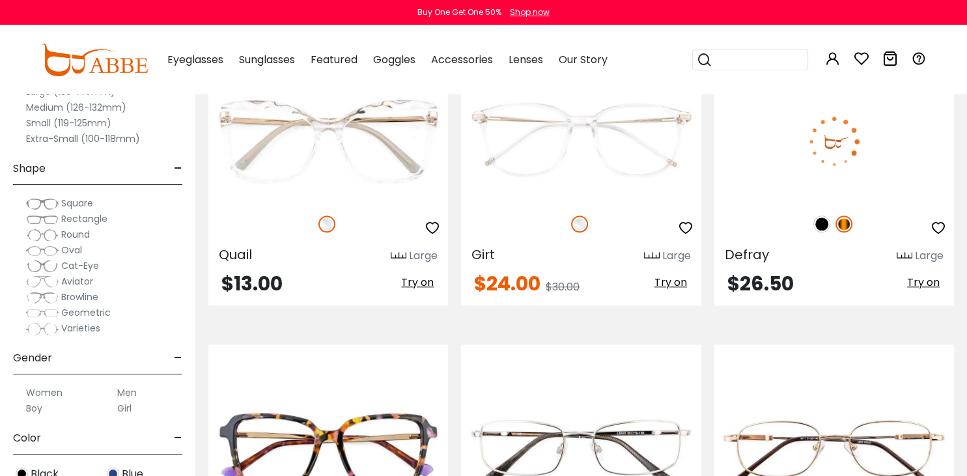
click at [849, 168] on img at bounding box center [835, 141] width 240 height 120
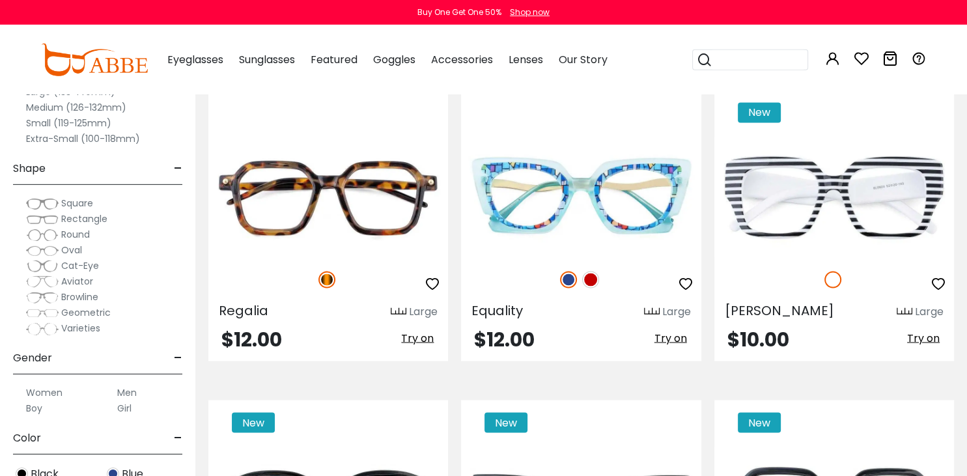
scroll to position [2157, 0]
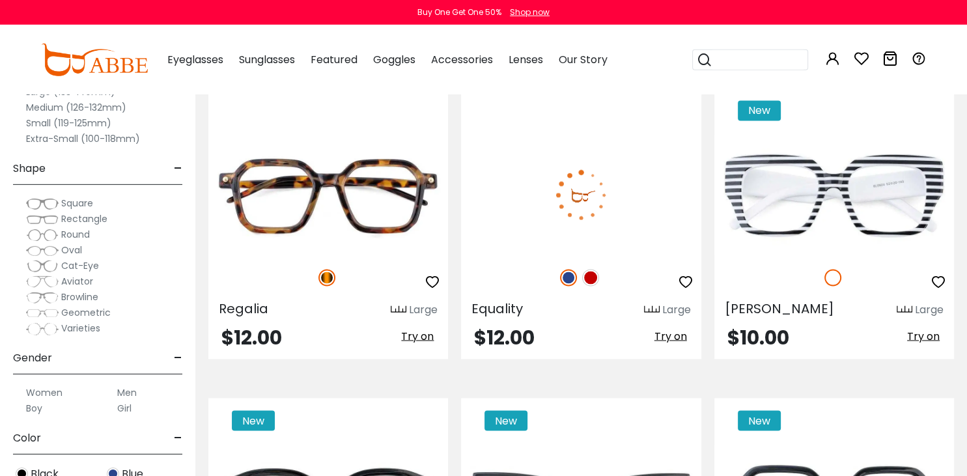
click at [637, 208] on img at bounding box center [581, 195] width 240 height 120
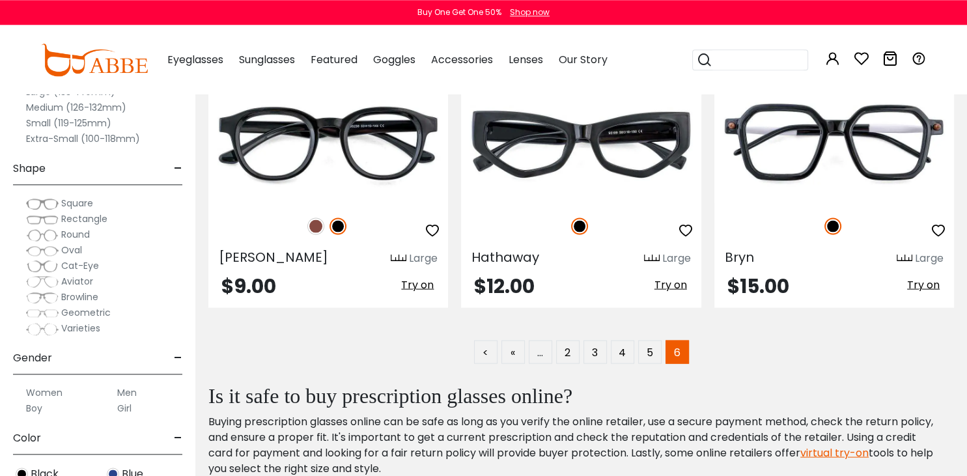
scroll to position [2520, 0]
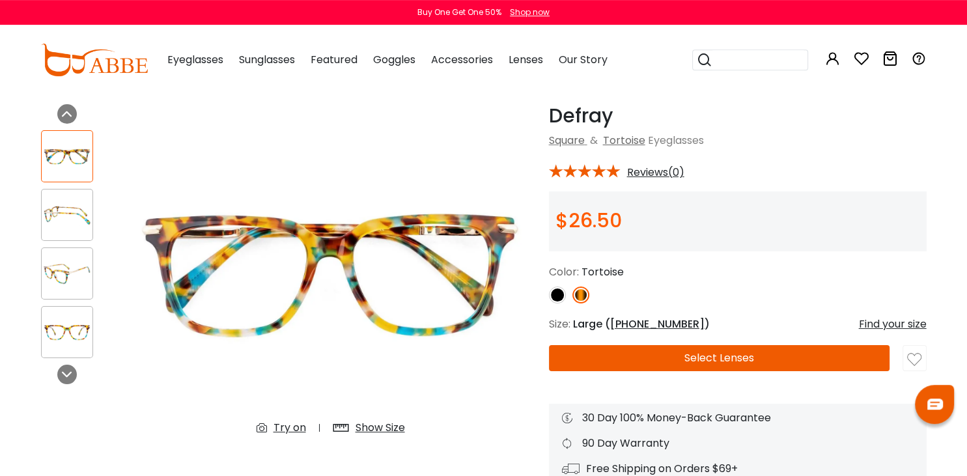
scroll to position [45, 0]
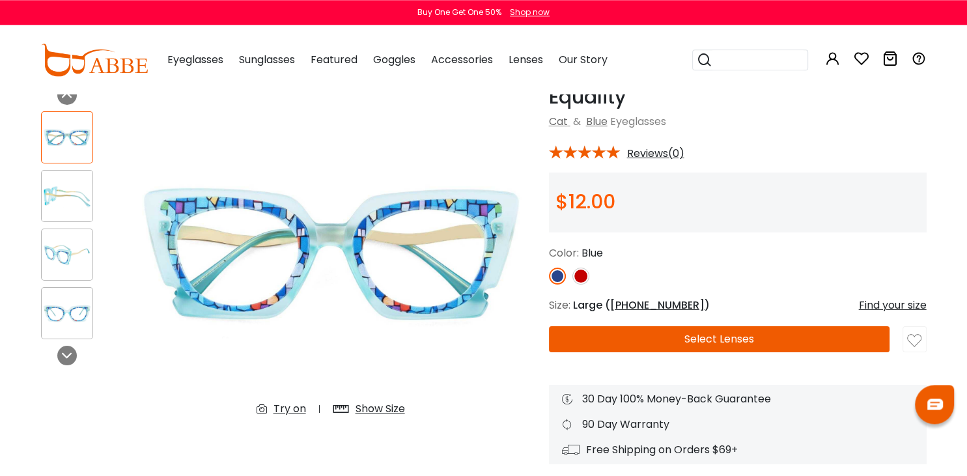
scroll to position [61, 0]
